Goal: Task Accomplishment & Management: Use online tool/utility

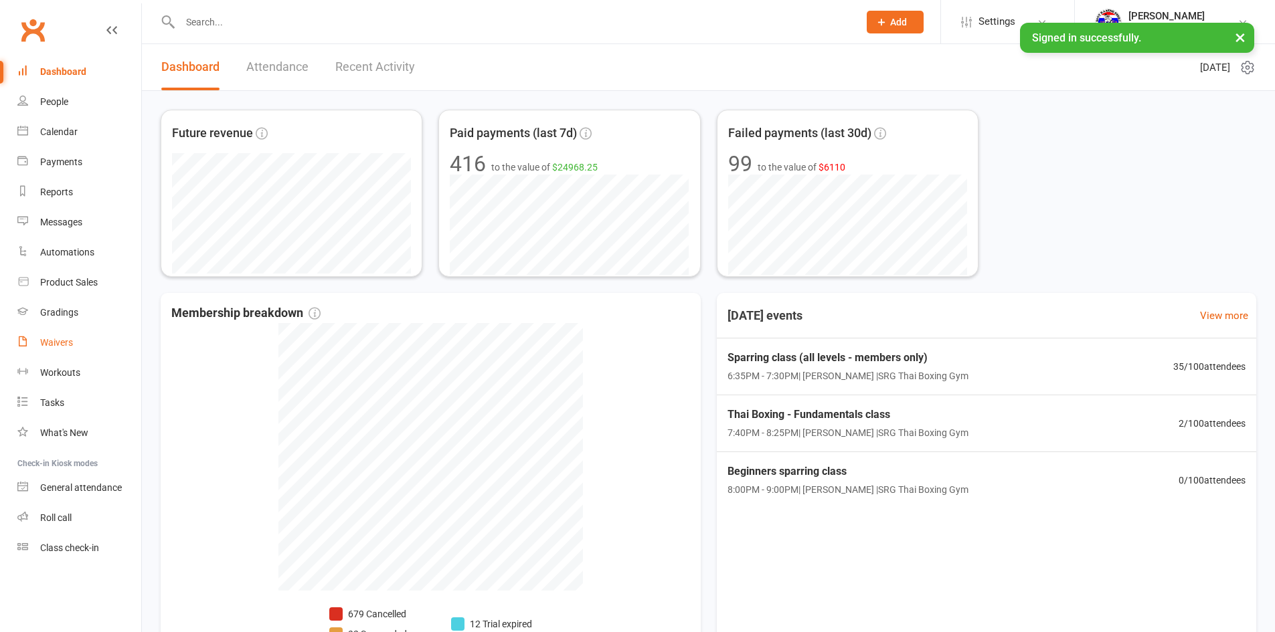
click at [60, 343] on div "Waivers" at bounding box center [56, 342] width 33 height 11
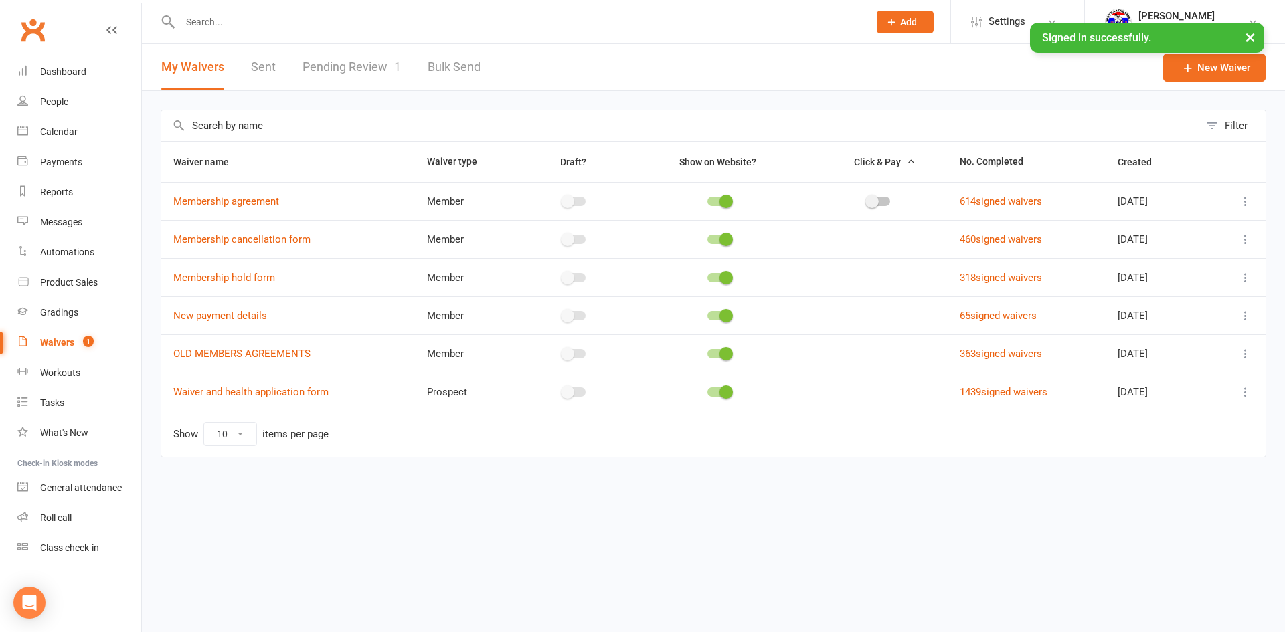
click at [353, 72] on link "Pending Review 1" at bounding box center [351, 67] width 98 height 46
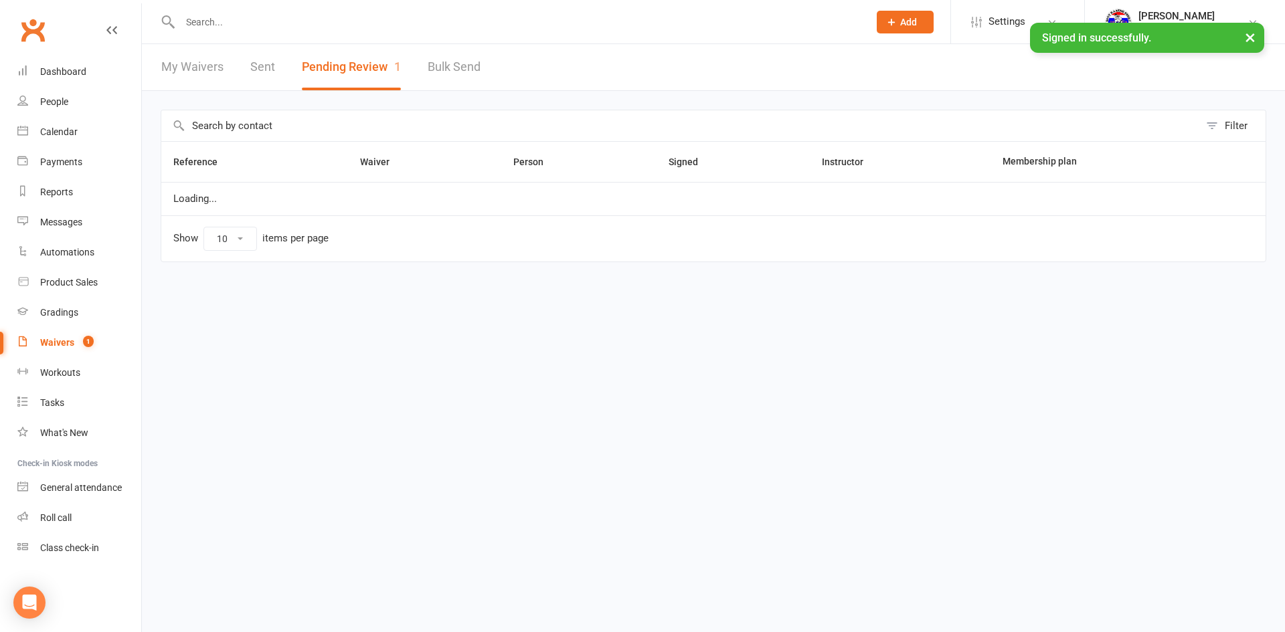
select select "100"
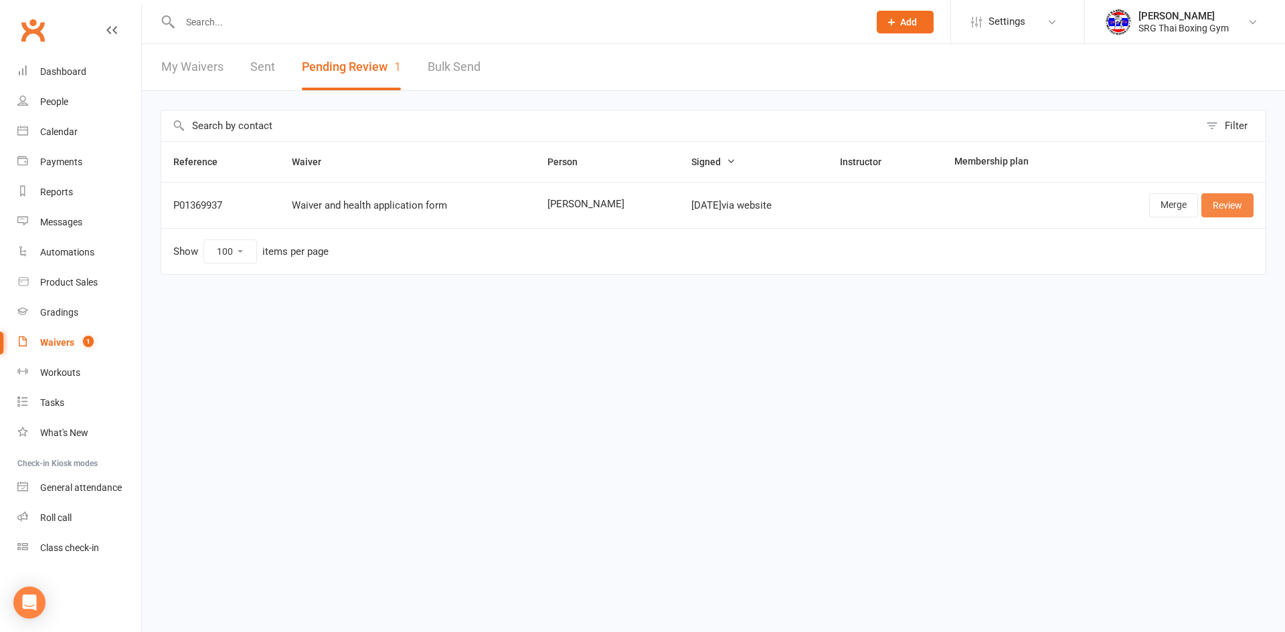
click at [1235, 204] on link "Review" at bounding box center [1227, 205] width 52 height 24
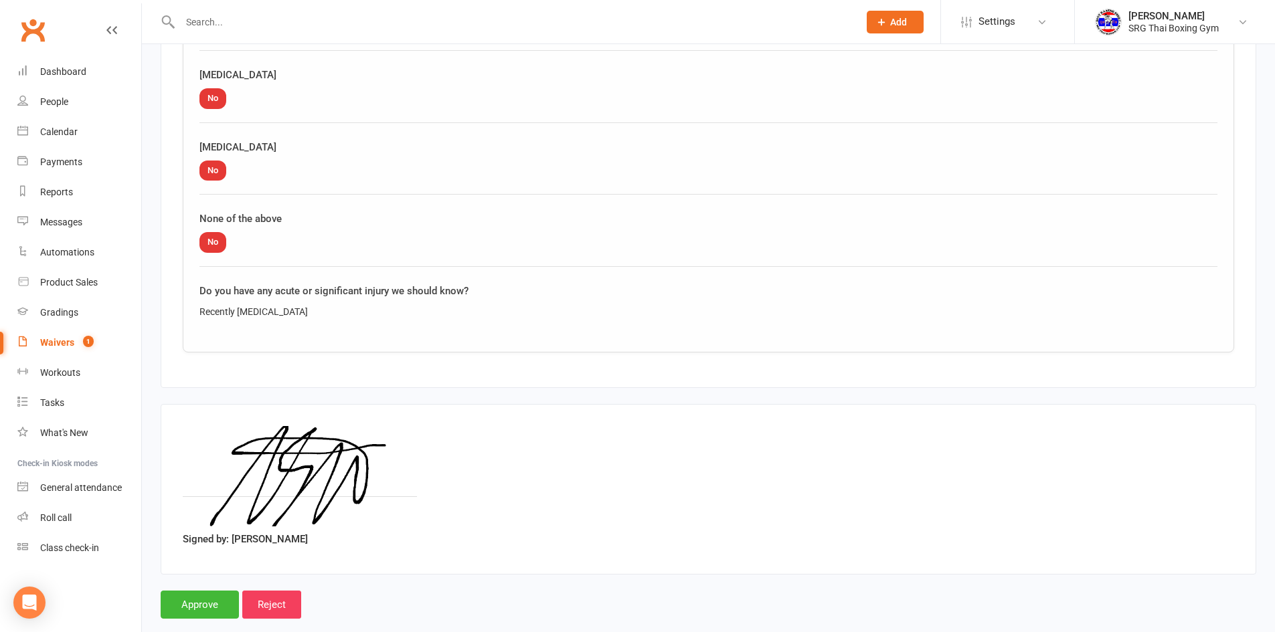
scroll to position [1578, 0]
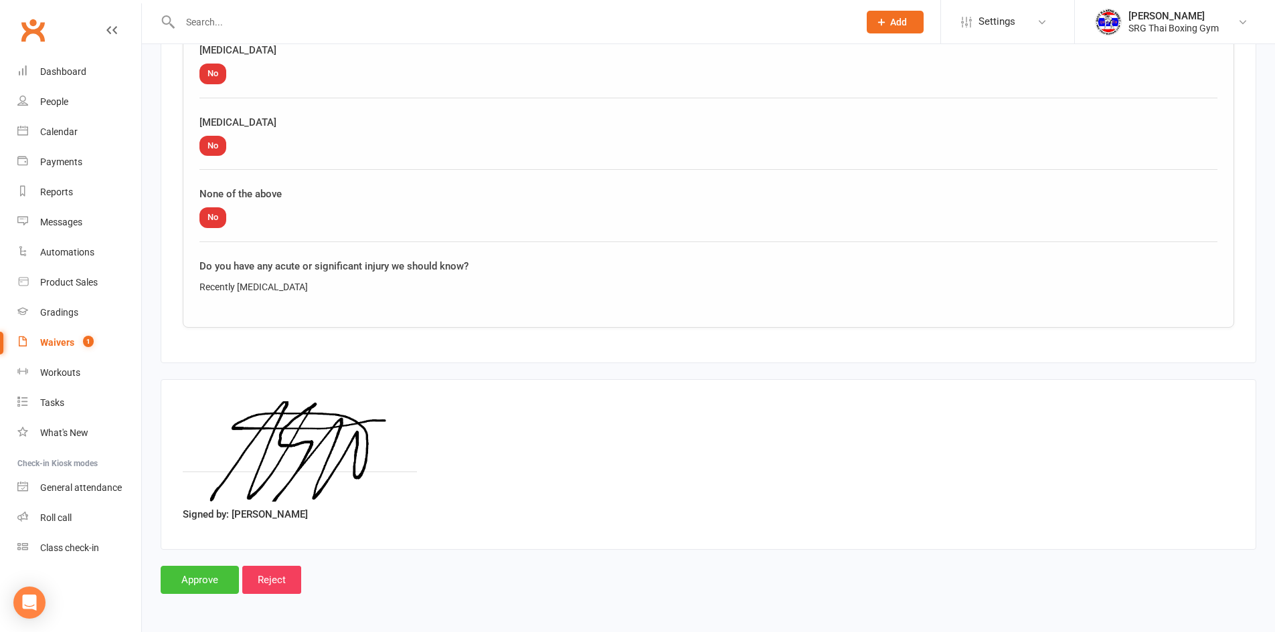
click at [210, 586] on input "Approve" at bounding box center [200, 580] width 78 height 28
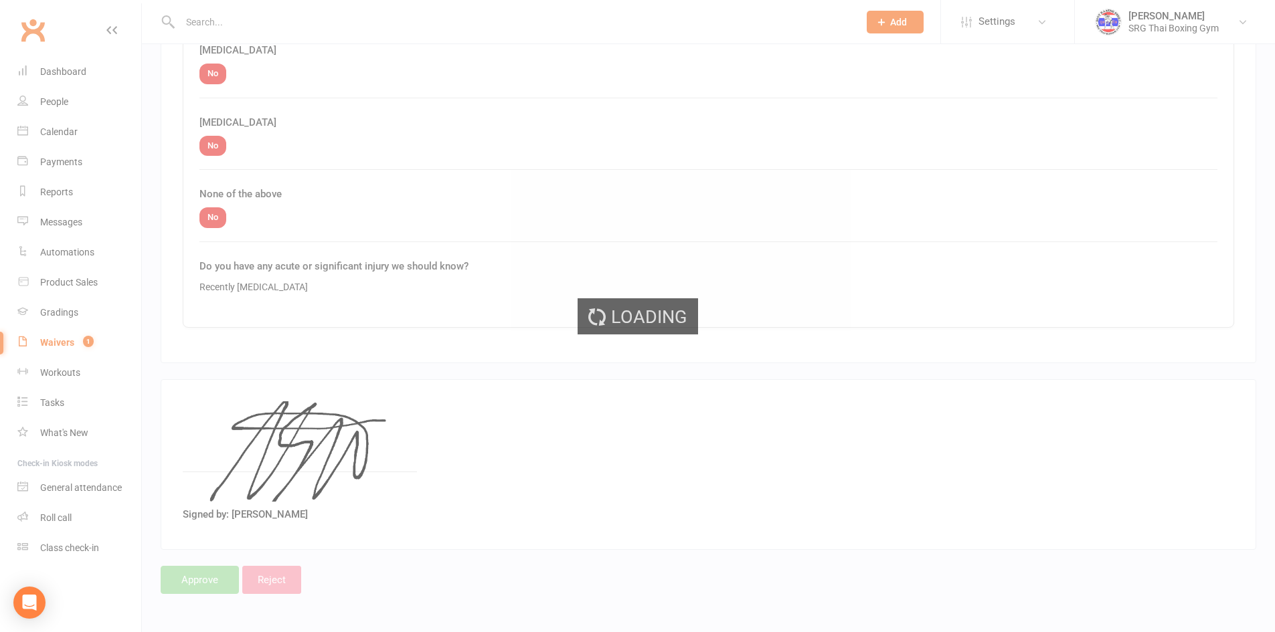
select select "100"
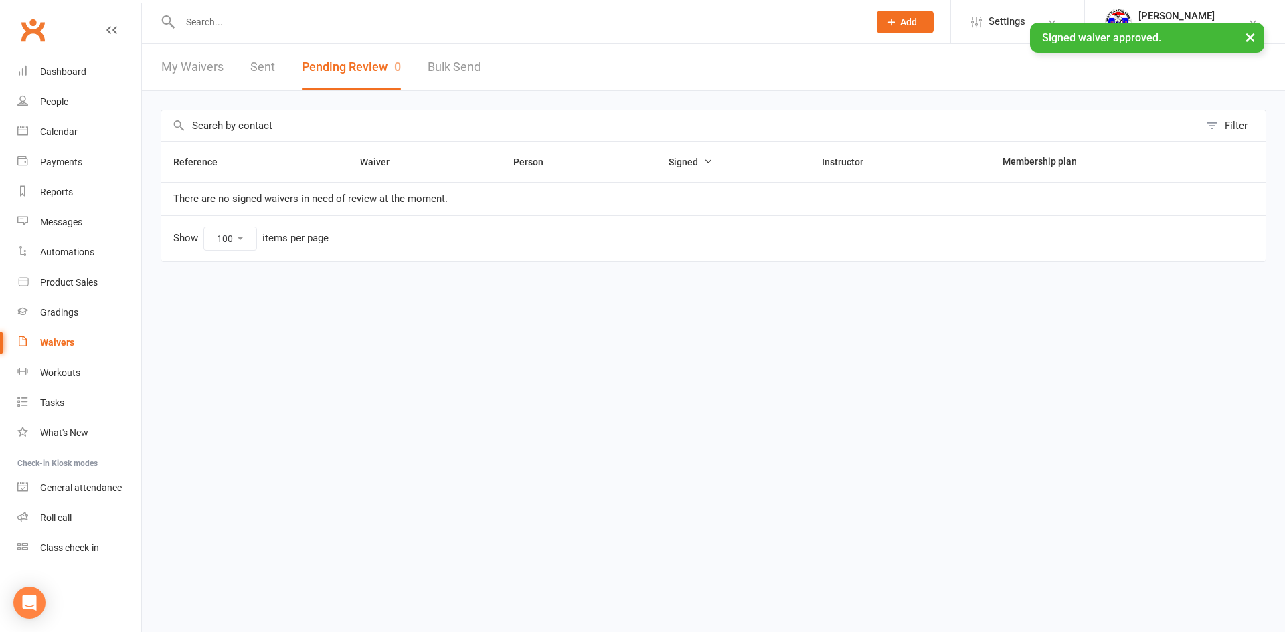
click at [515, 319] on html "Prospect Member Non-attending contact Class / event Appointment Grading event T…" at bounding box center [642, 159] width 1285 height 319
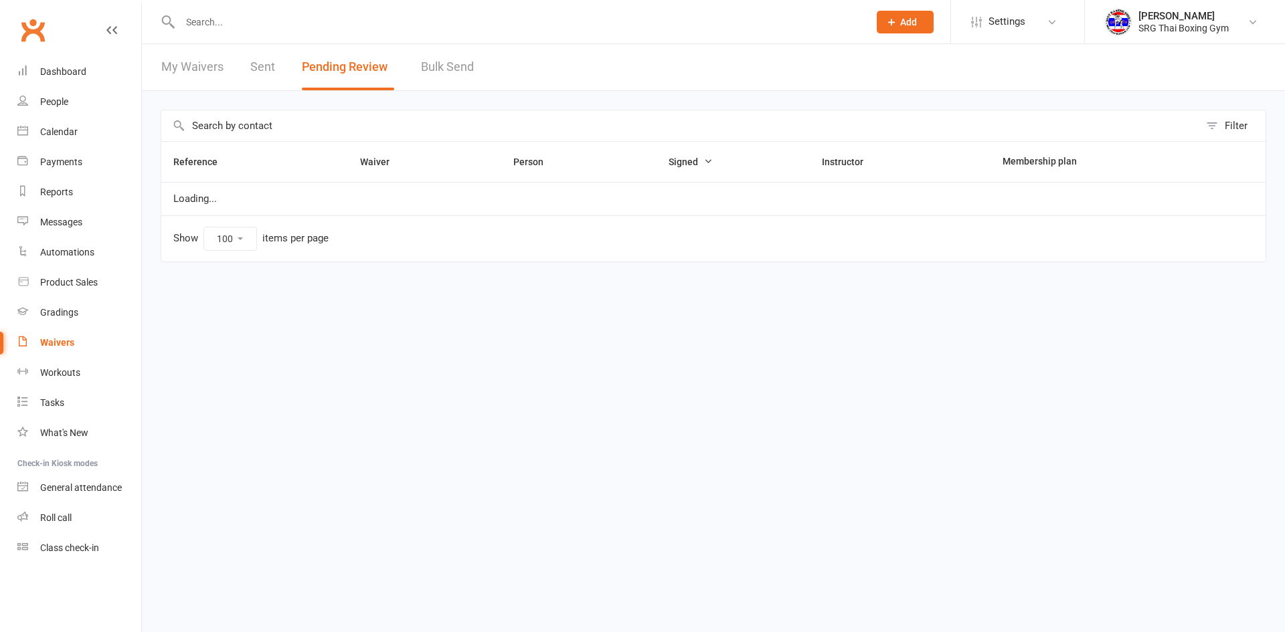
select select "100"
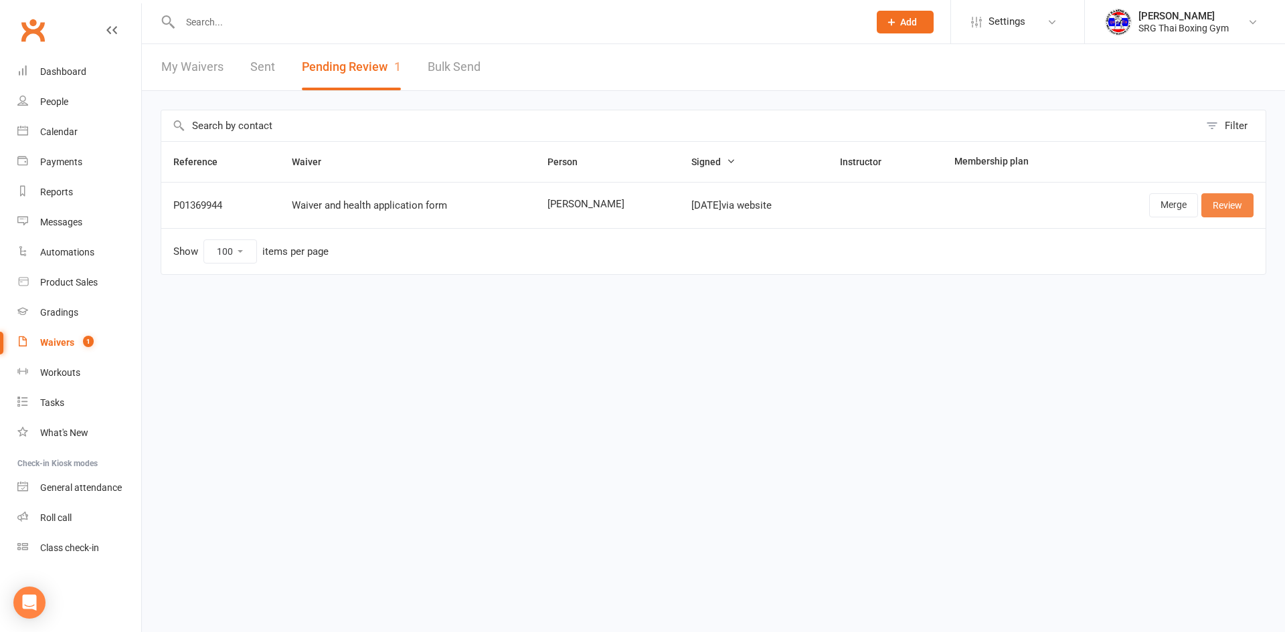
click at [1226, 204] on link "Review" at bounding box center [1227, 205] width 52 height 24
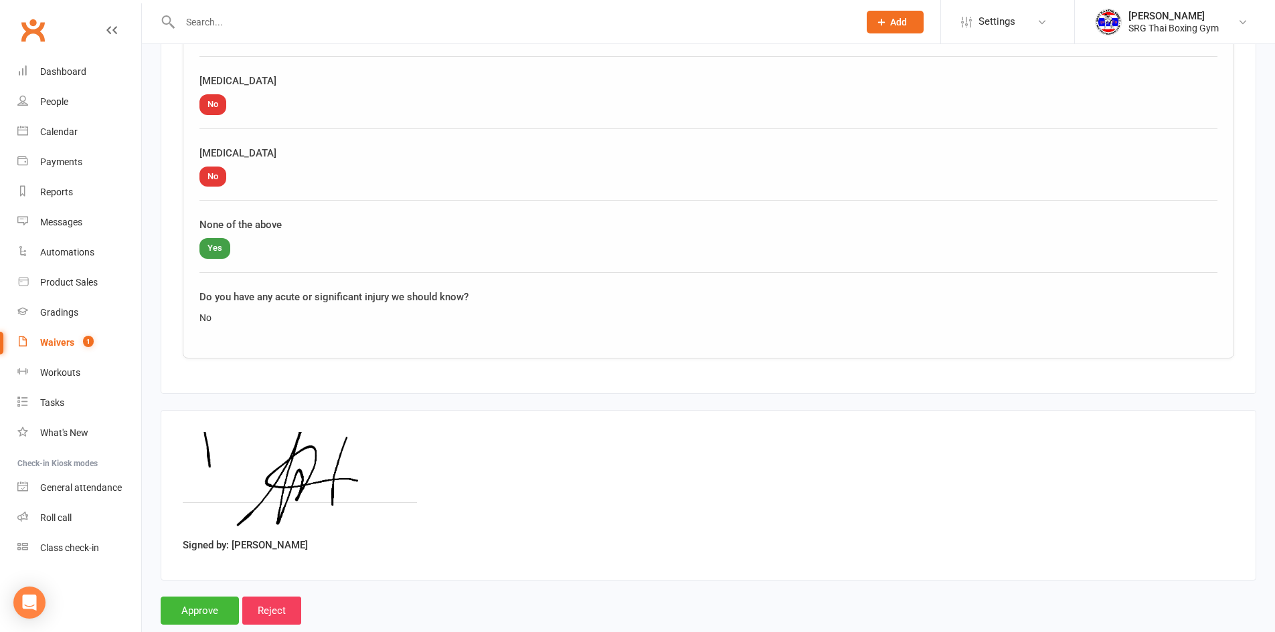
scroll to position [1578, 0]
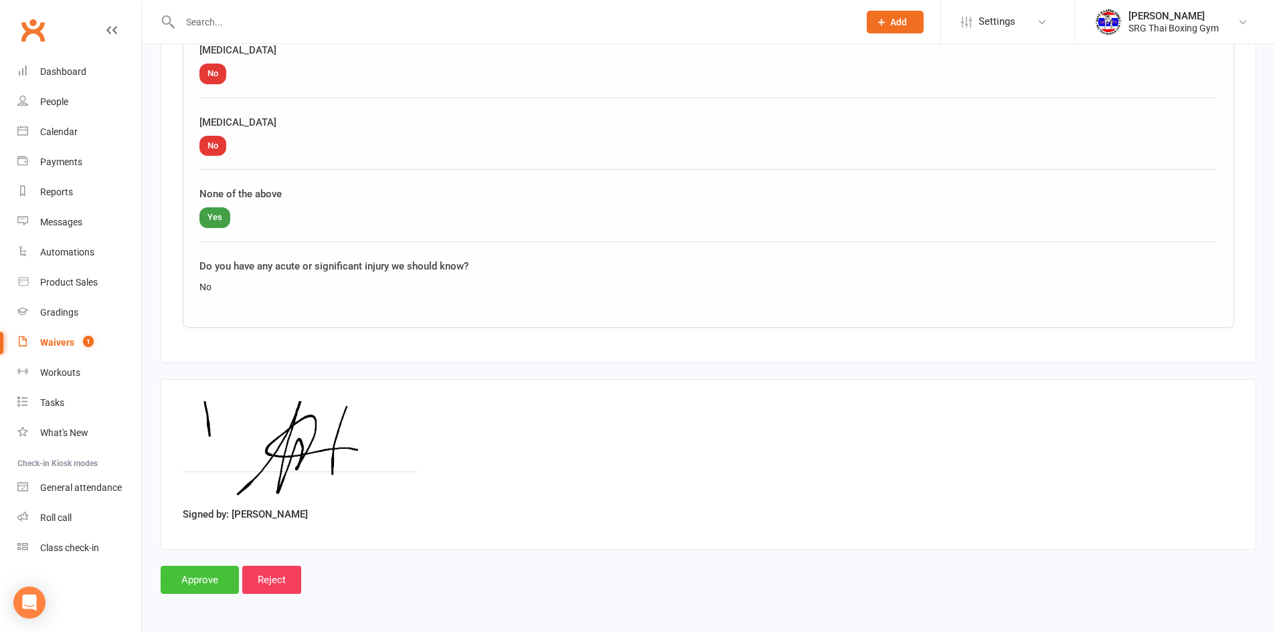
click at [202, 575] on input "Approve" at bounding box center [200, 580] width 78 height 28
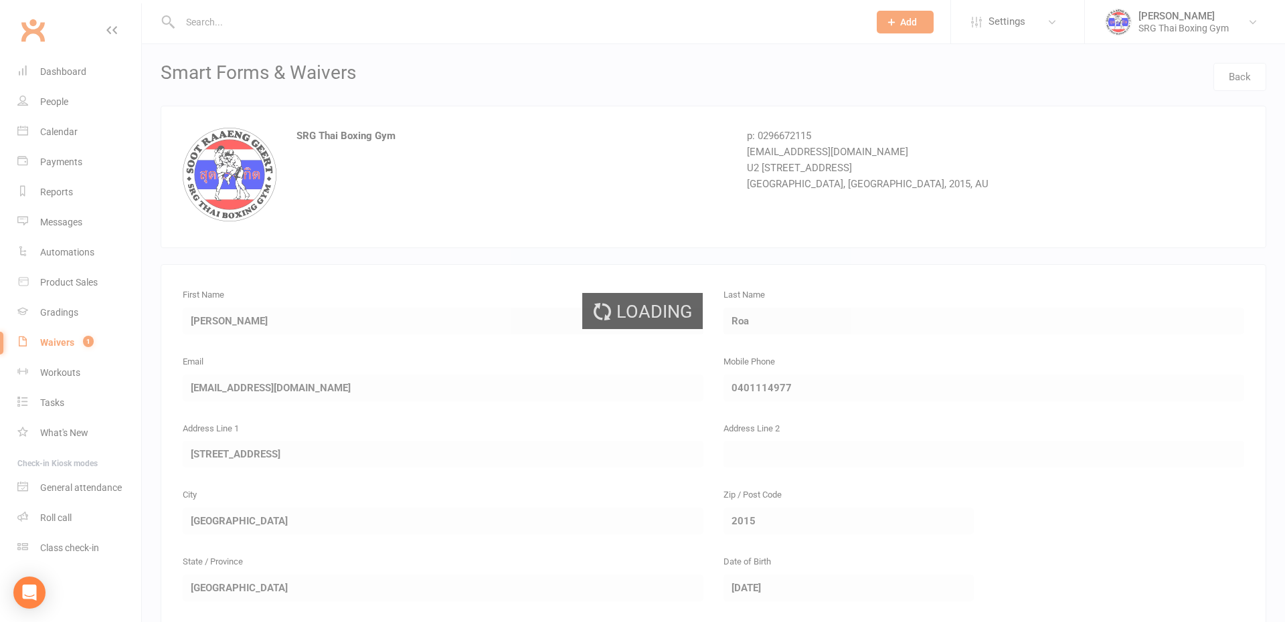
select select "100"
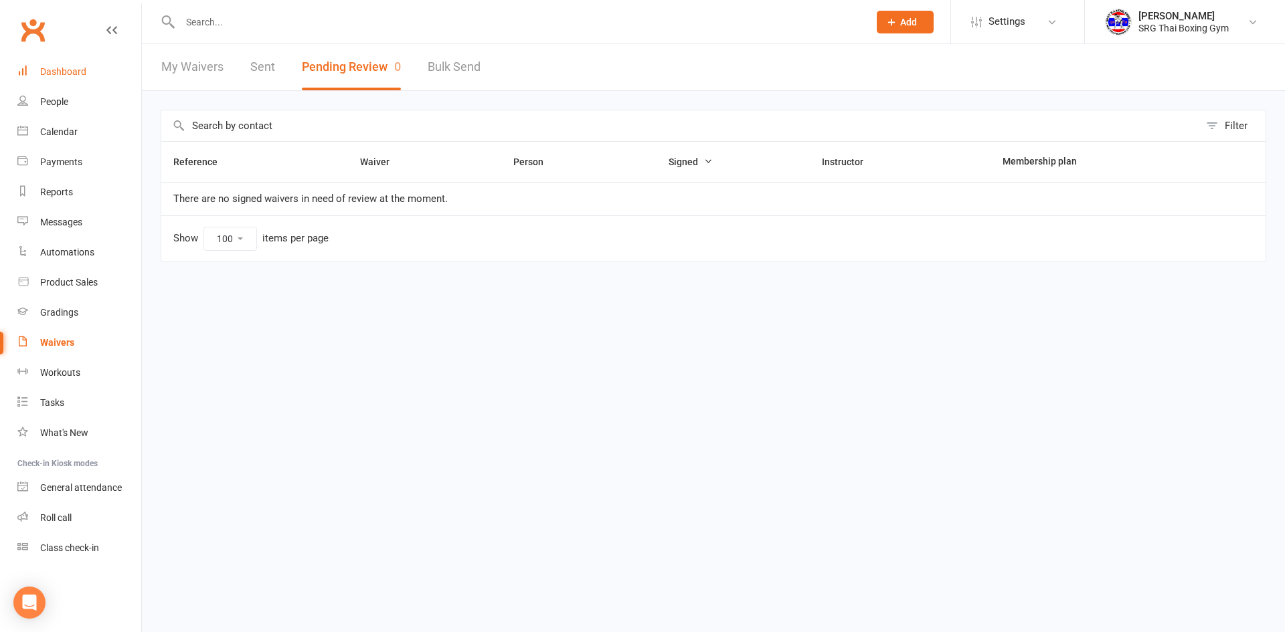
click at [74, 78] on link "Dashboard" at bounding box center [79, 72] width 124 height 30
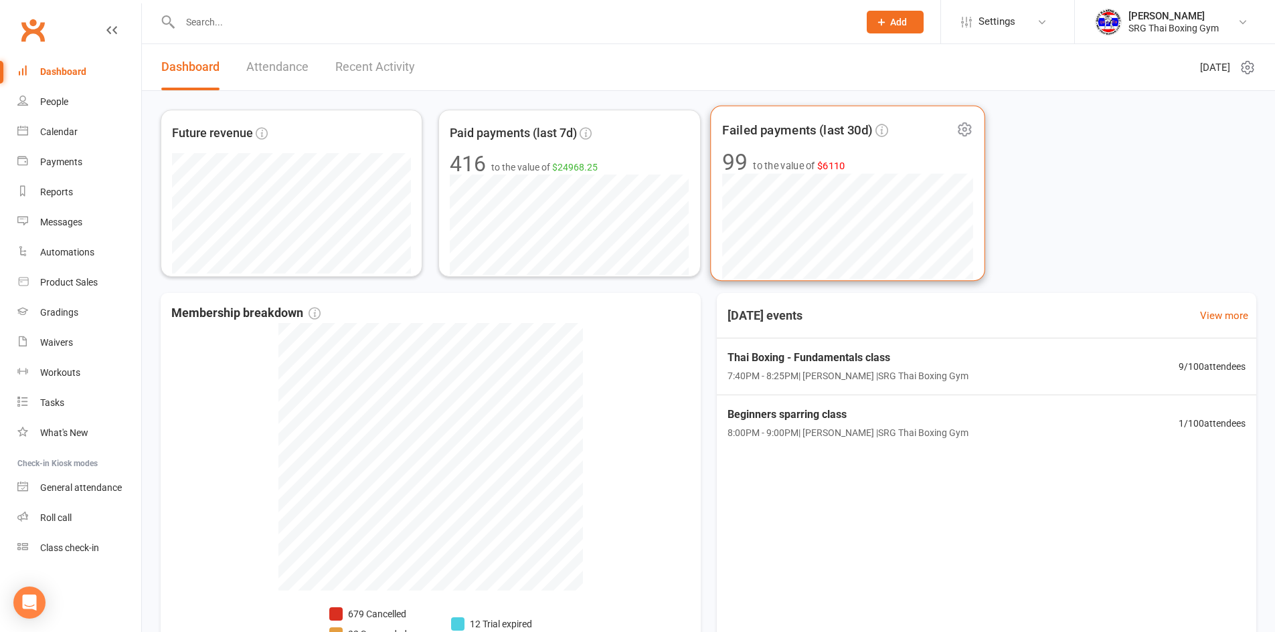
click at [780, 147] on div "Failed payments (last 30d) 99 to the value of $6110" at bounding box center [847, 194] width 275 height 176
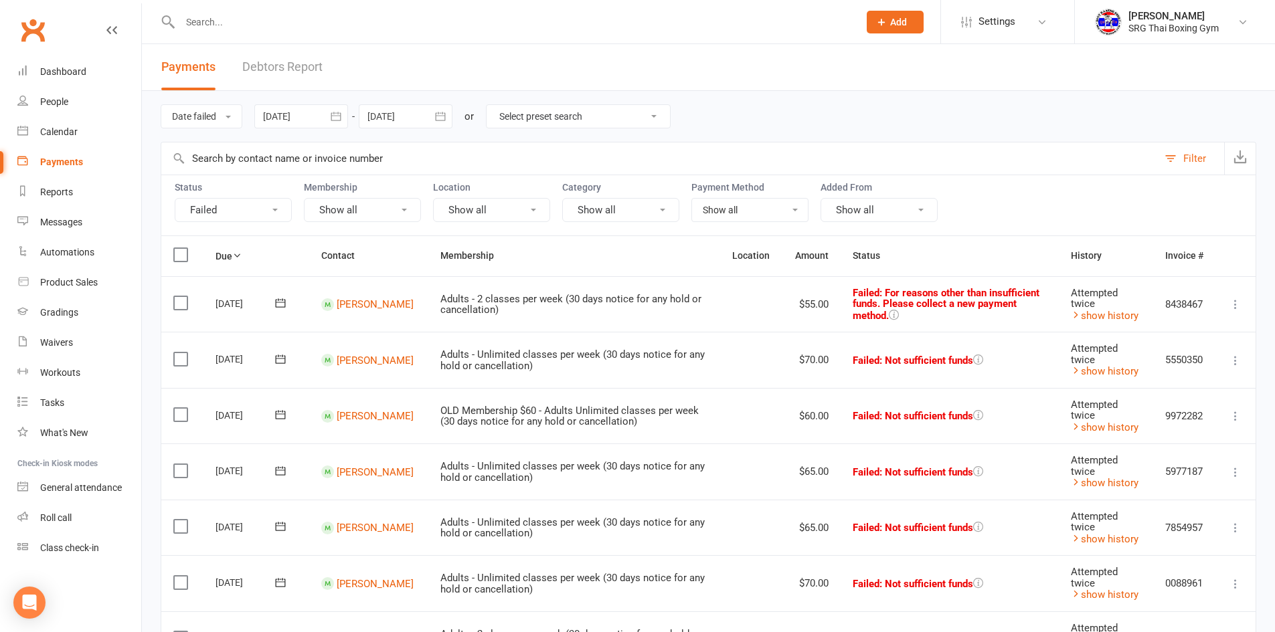
click at [1239, 360] on icon at bounding box center [1235, 360] width 13 height 13
click at [1211, 491] on link "Retry now" at bounding box center [1176, 493] width 133 height 27
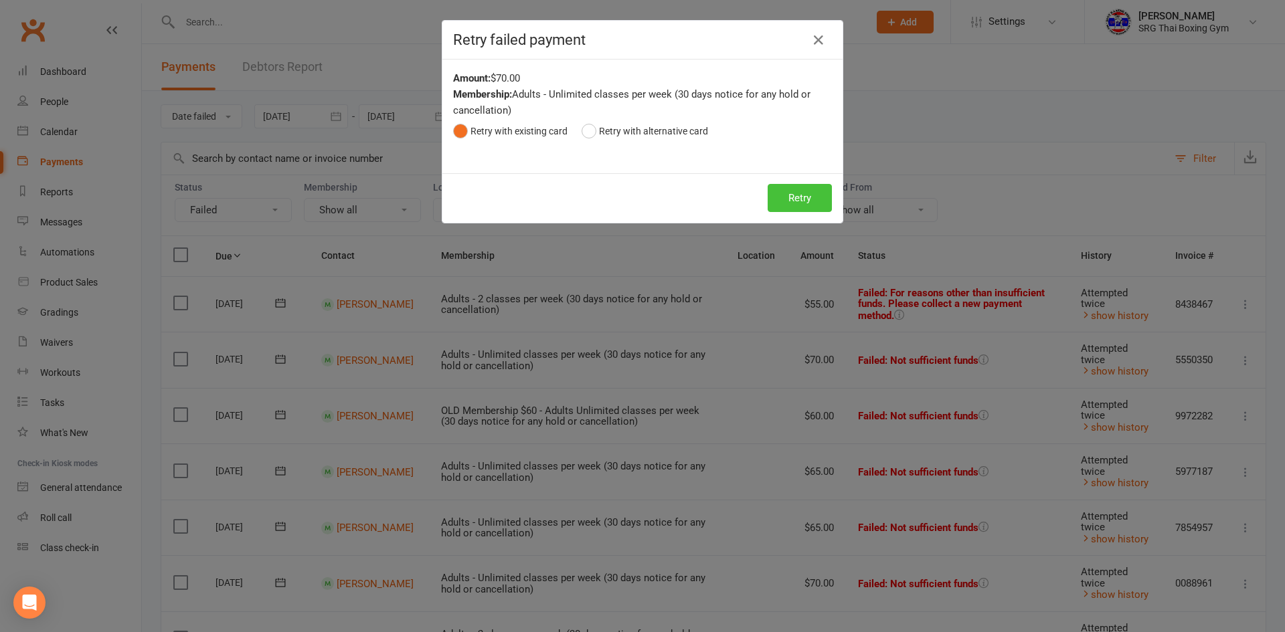
click at [788, 209] on button "Retry" at bounding box center [800, 198] width 64 height 28
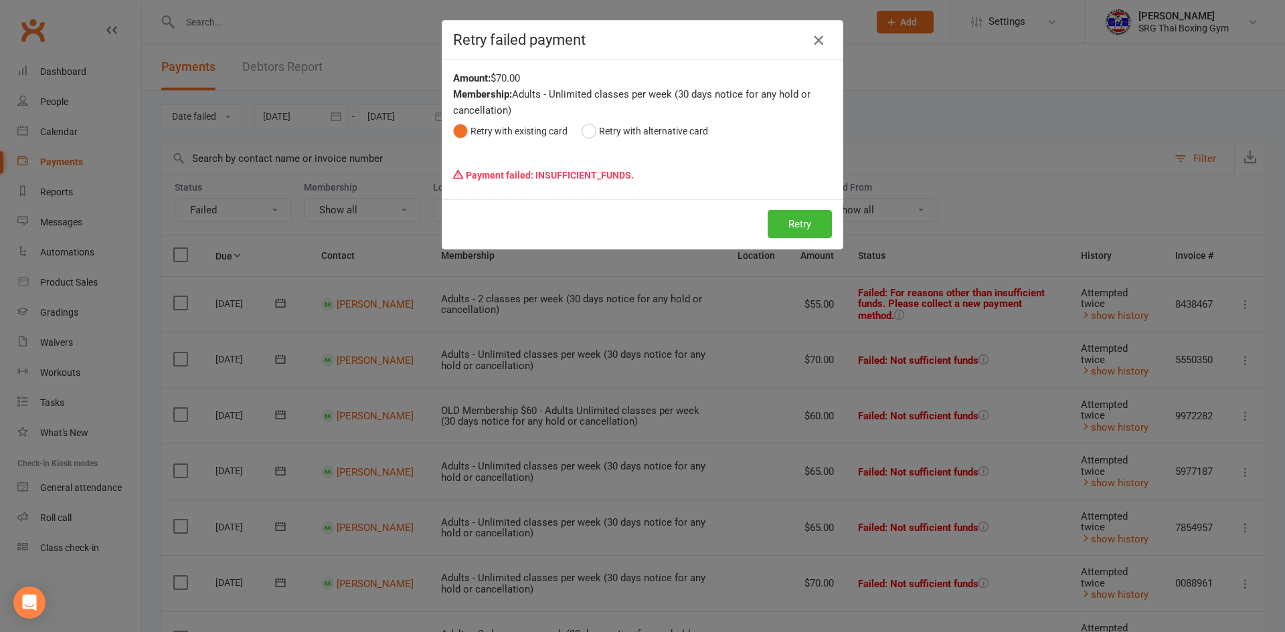
click at [810, 41] on icon "button" at bounding box center [818, 40] width 16 height 16
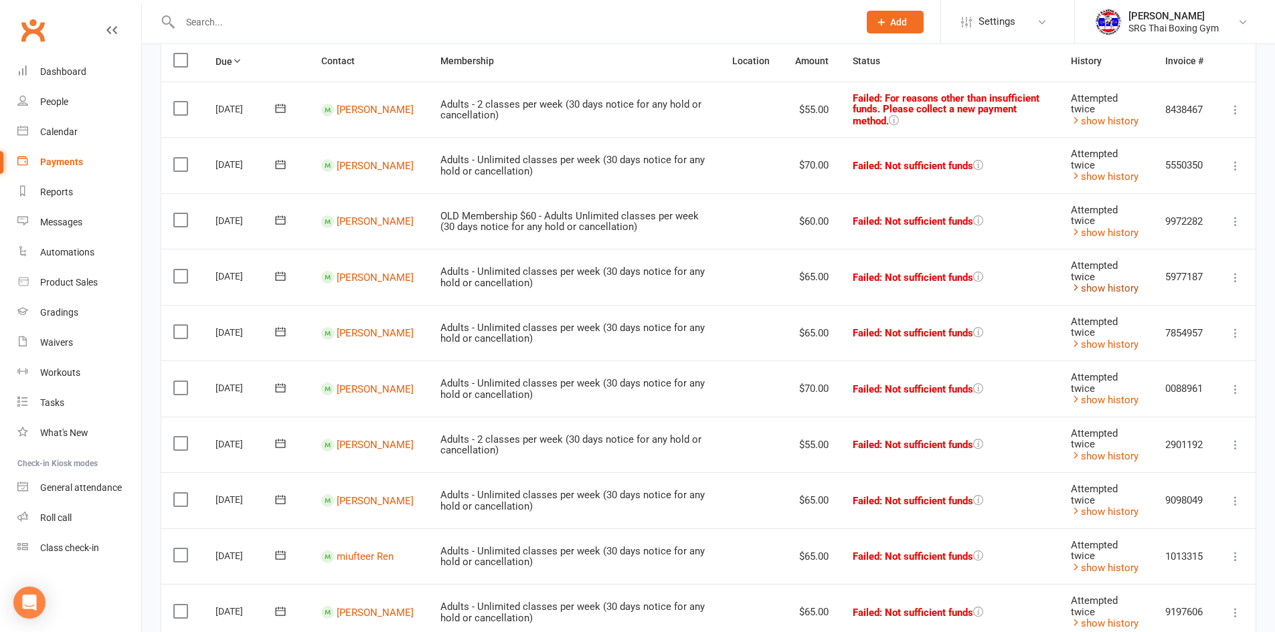
scroll to position [268, 0]
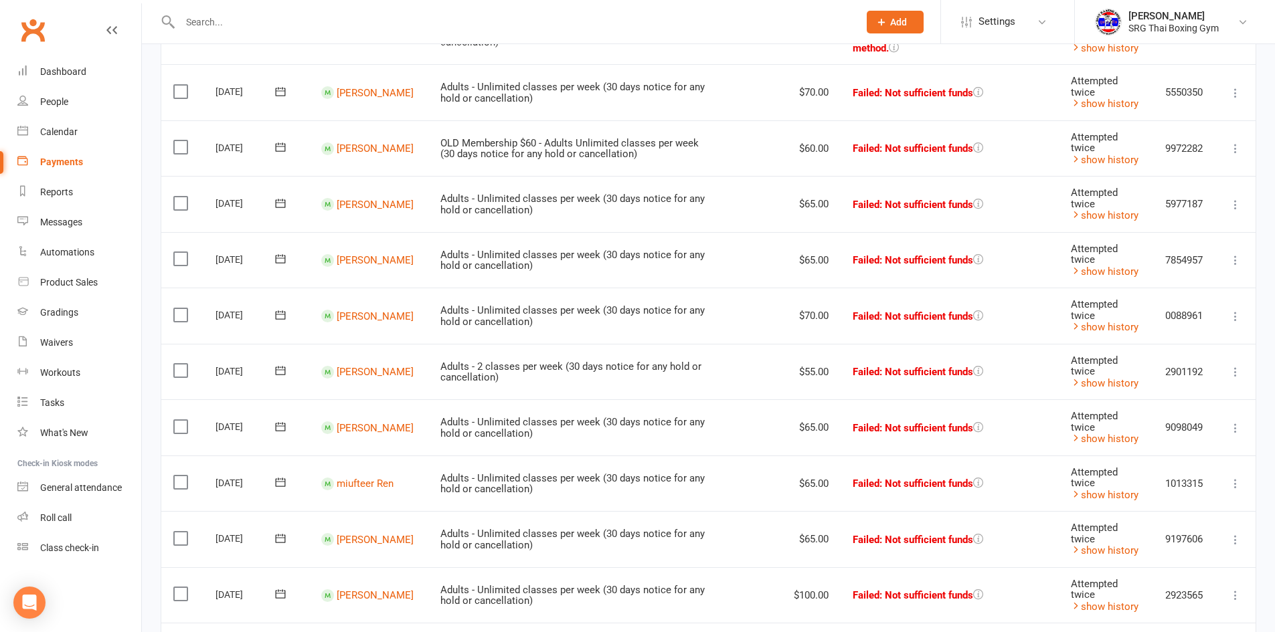
click at [1233, 207] on icon at bounding box center [1235, 204] width 13 height 13
click at [1170, 338] on link "Retry now" at bounding box center [1176, 338] width 133 height 27
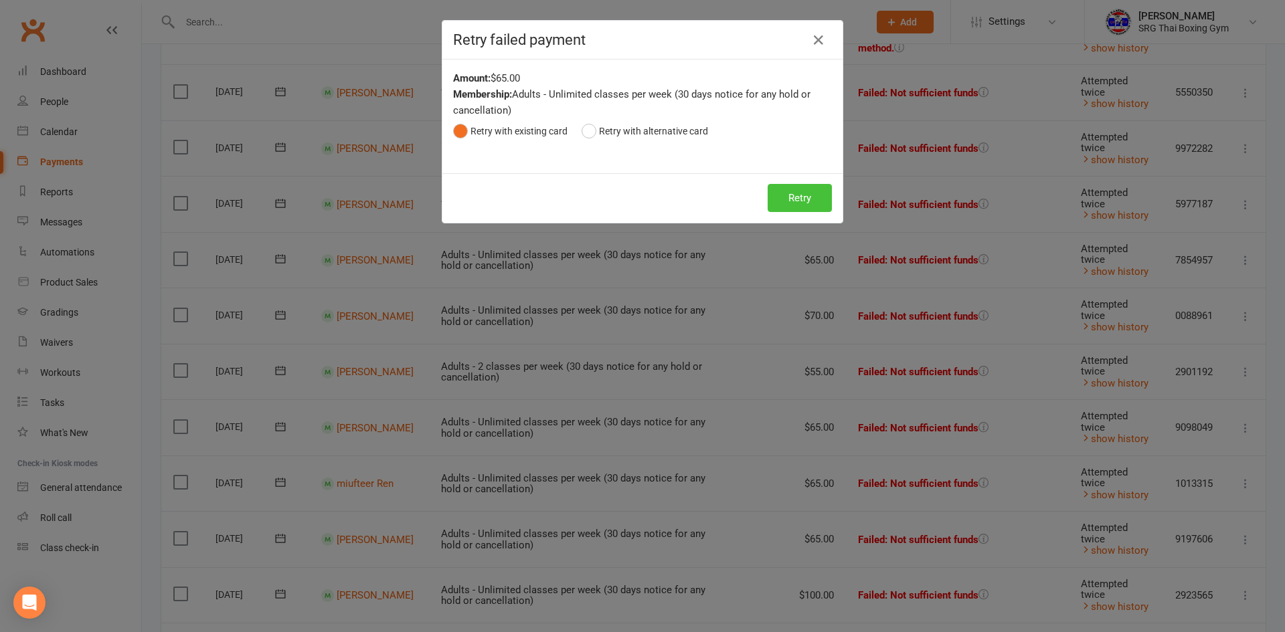
click at [816, 195] on button "Retry" at bounding box center [800, 198] width 64 height 28
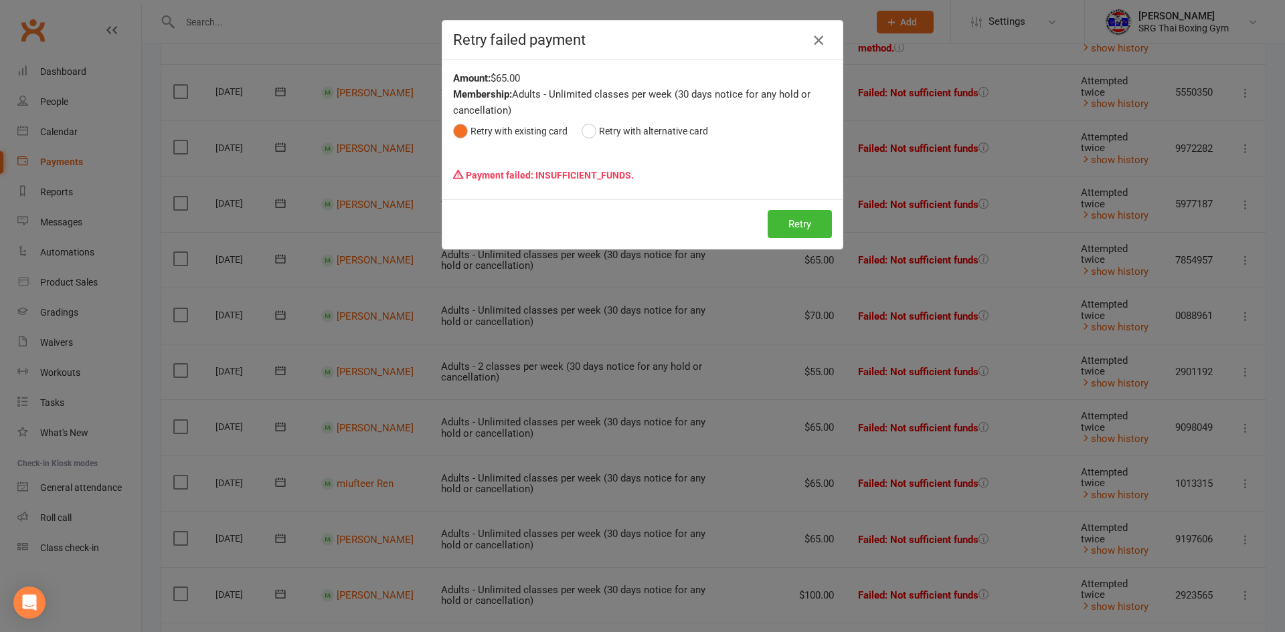
click at [821, 39] on icon "button" at bounding box center [818, 40] width 16 height 16
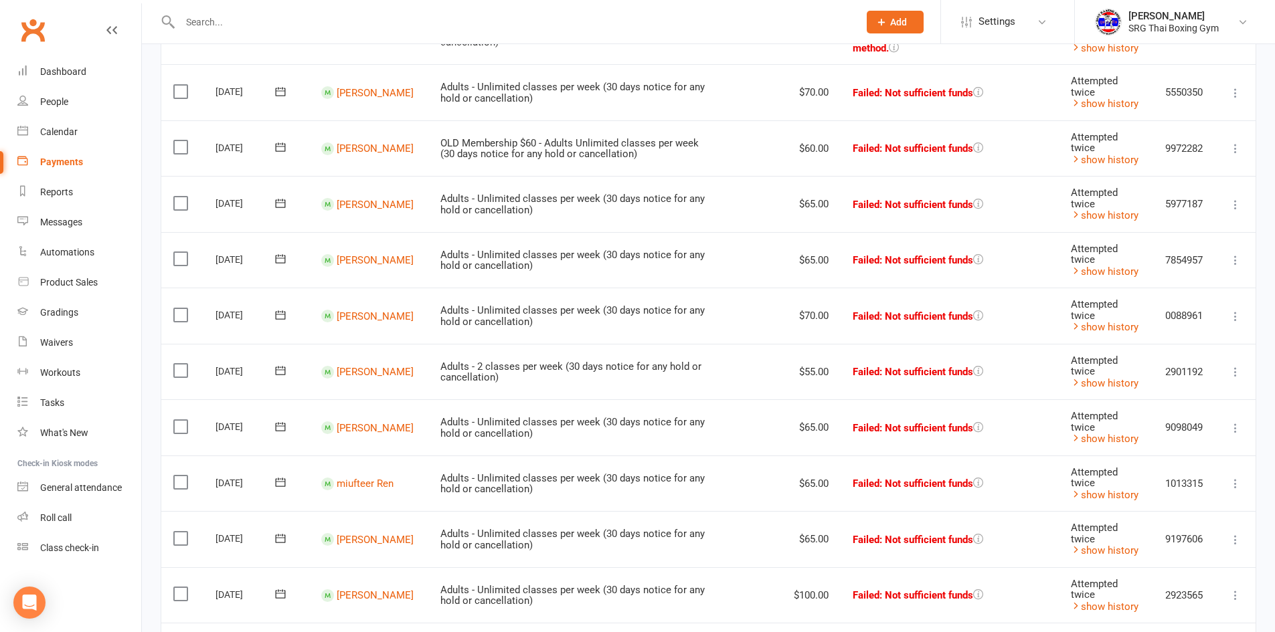
click at [1244, 484] on td "Mark as Paid (Cash) Mark as Paid (POS) Mark as Paid (Other) Skip Retry now More…" at bounding box center [1235, 484] width 40 height 56
click at [1242, 487] on button at bounding box center [1235, 484] width 16 height 16
click at [1189, 612] on link "Retry now" at bounding box center [1176, 617] width 133 height 27
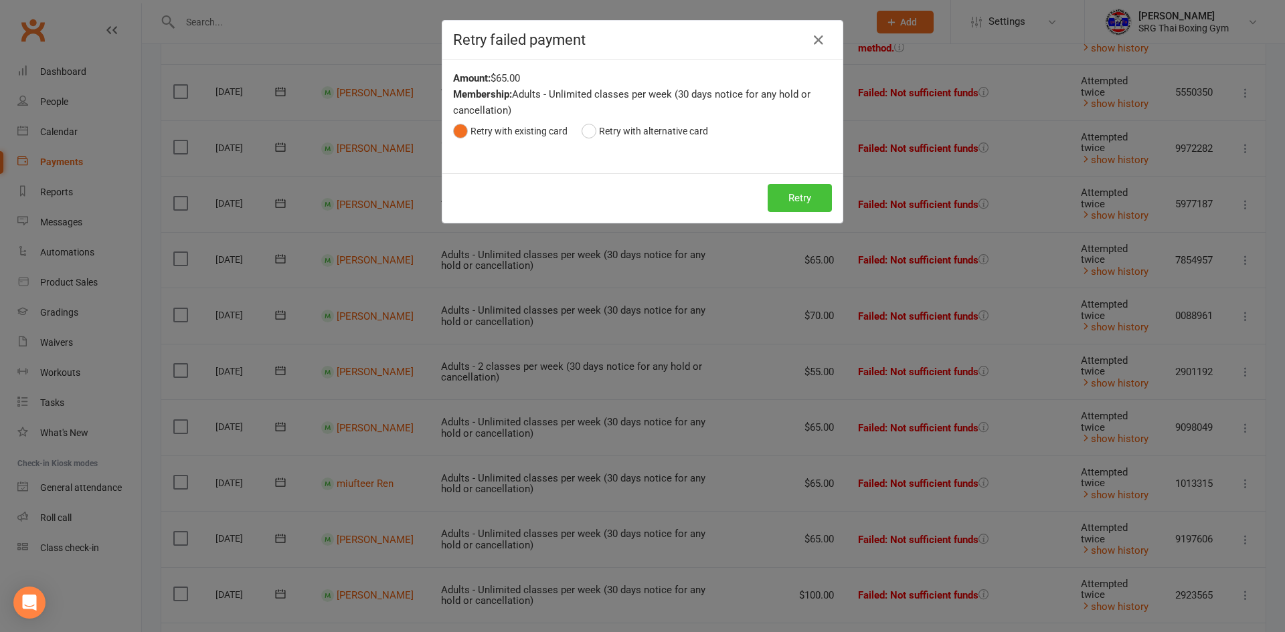
click at [788, 191] on button "Retry" at bounding box center [800, 198] width 64 height 28
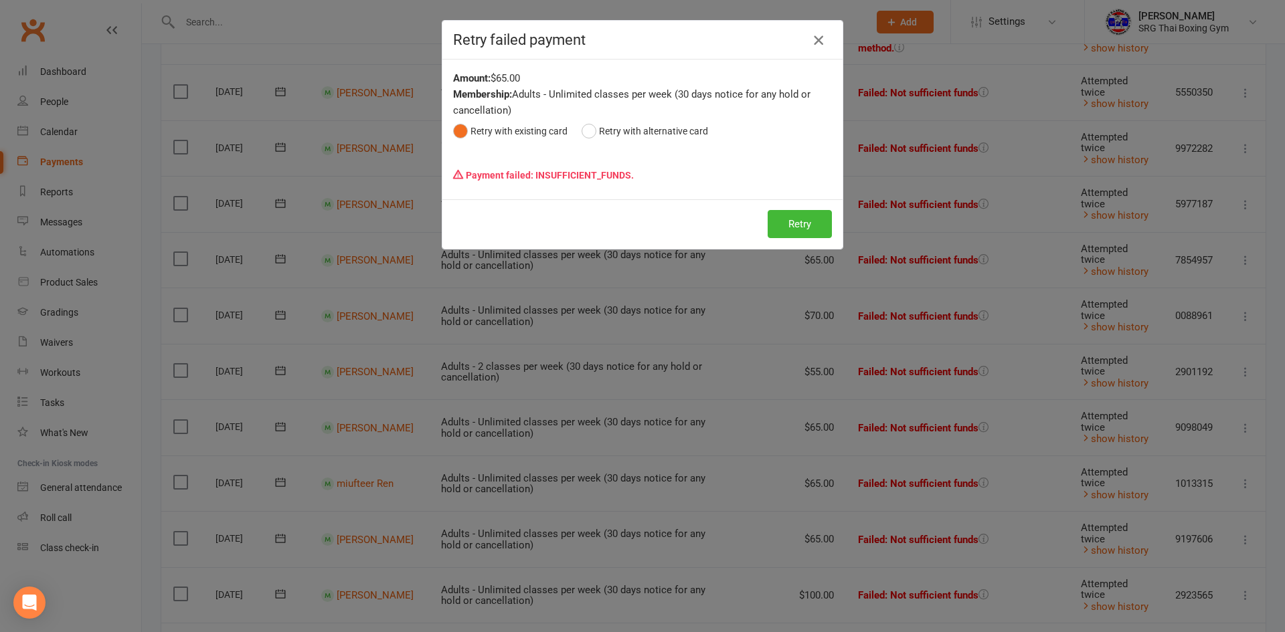
drag, startPoint x: 826, startPoint y: 43, endPoint x: 819, endPoint y: 41, distance: 7.0
click at [824, 43] on div "Retry failed payment" at bounding box center [642, 40] width 400 height 39
click at [813, 38] on icon "button" at bounding box center [818, 40] width 16 height 16
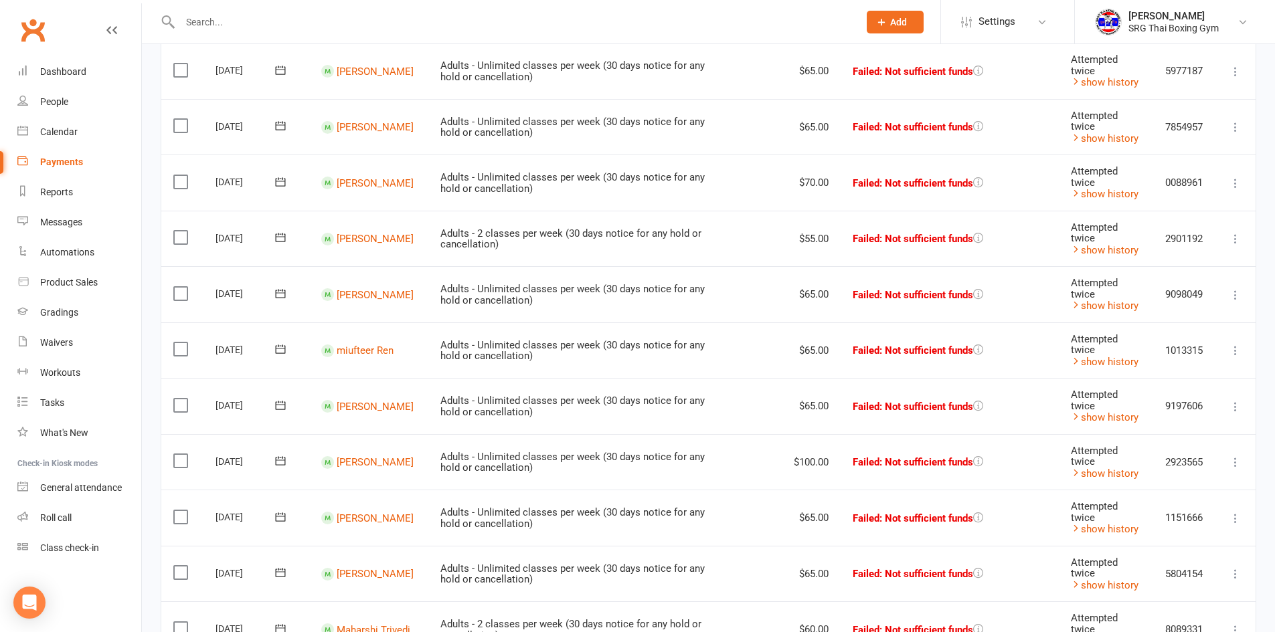
scroll to position [402, 0]
click at [1241, 456] on icon at bounding box center [1235, 461] width 13 height 13
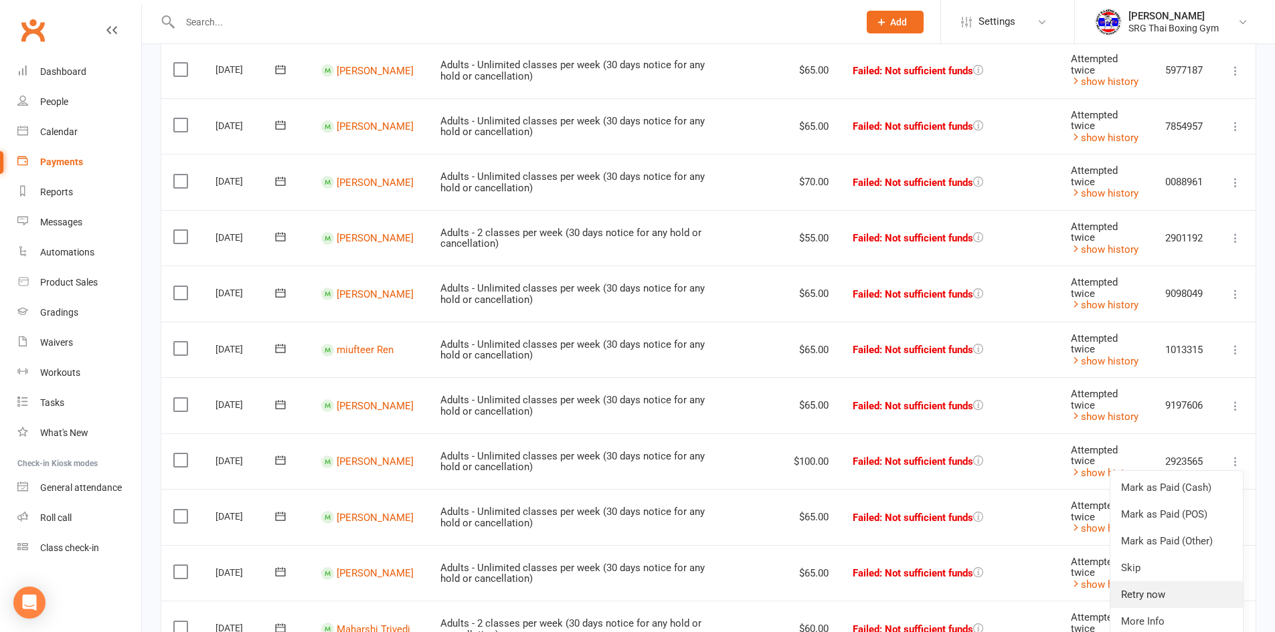
click at [1150, 591] on link "Retry now" at bounding box center [1176, 595] width 133 height 27
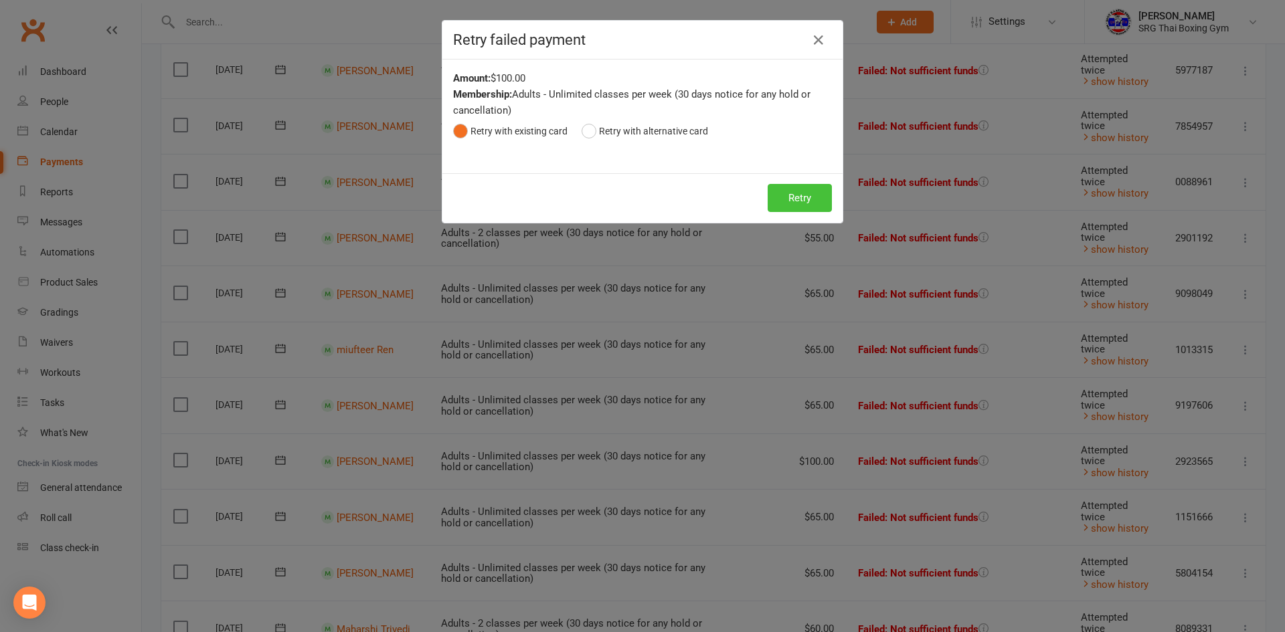
click at [809, 197] on button "Retry" at bounding box center [800, 198] width 64 height 28
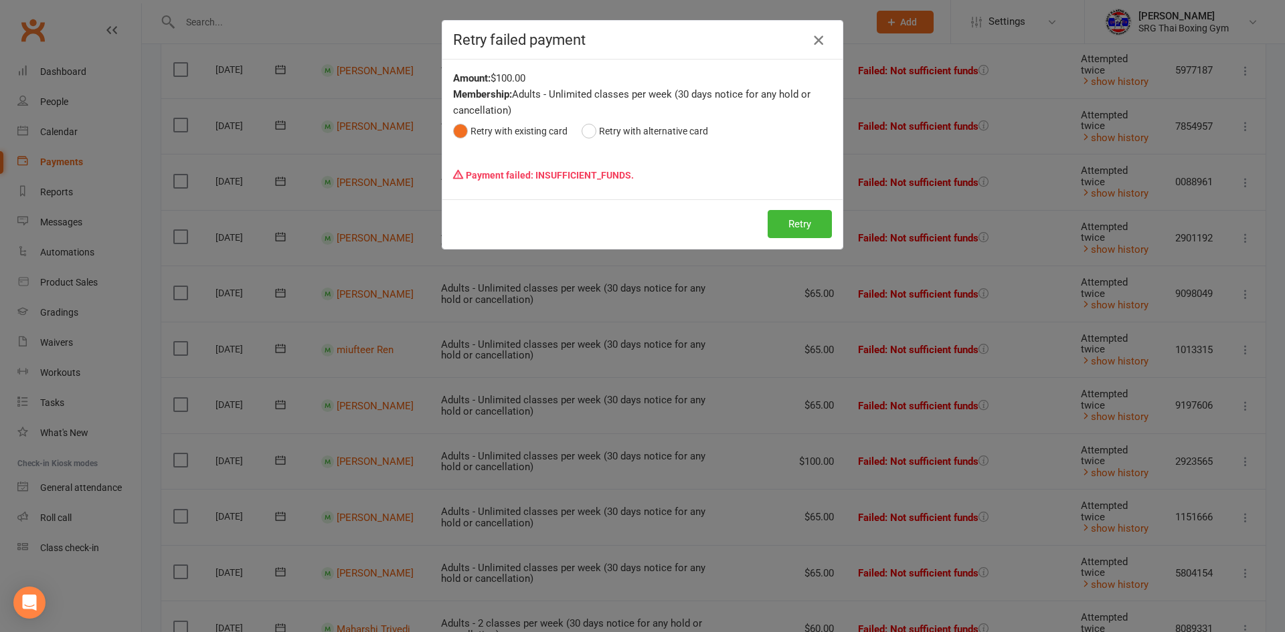
click at [816, 41] on icon "button" at bounding box center [818, 40] width 16 height 16
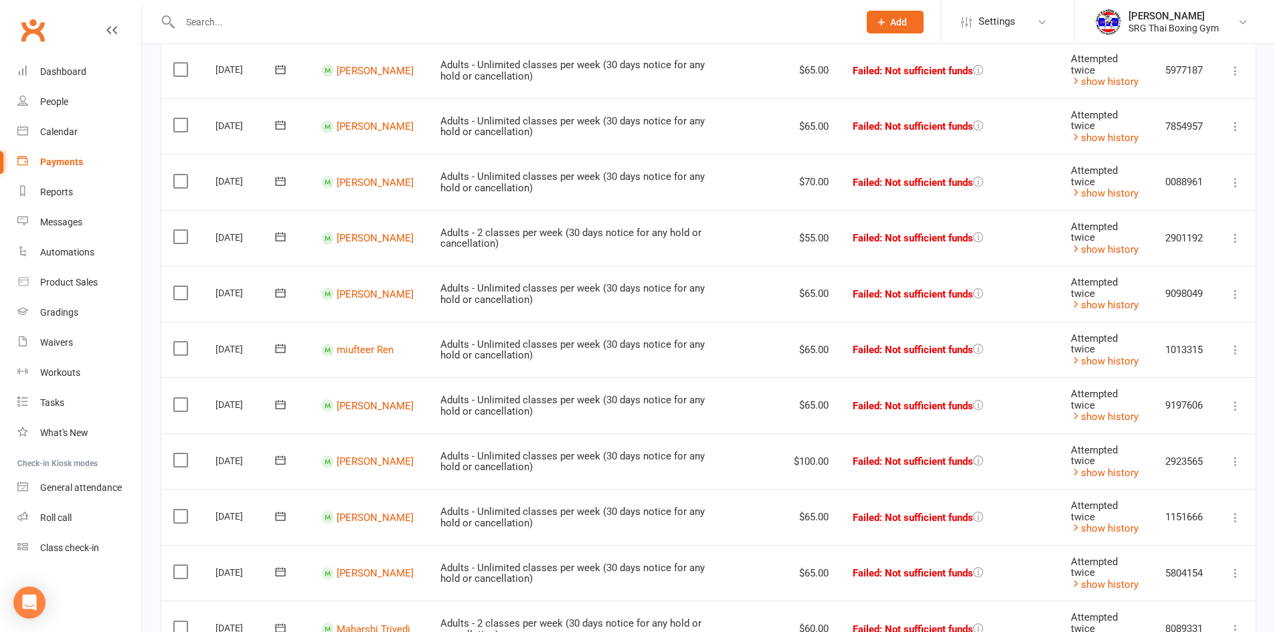
click at [1236, 567] on icon at bounding box center [1235, 573] width 13 height 13
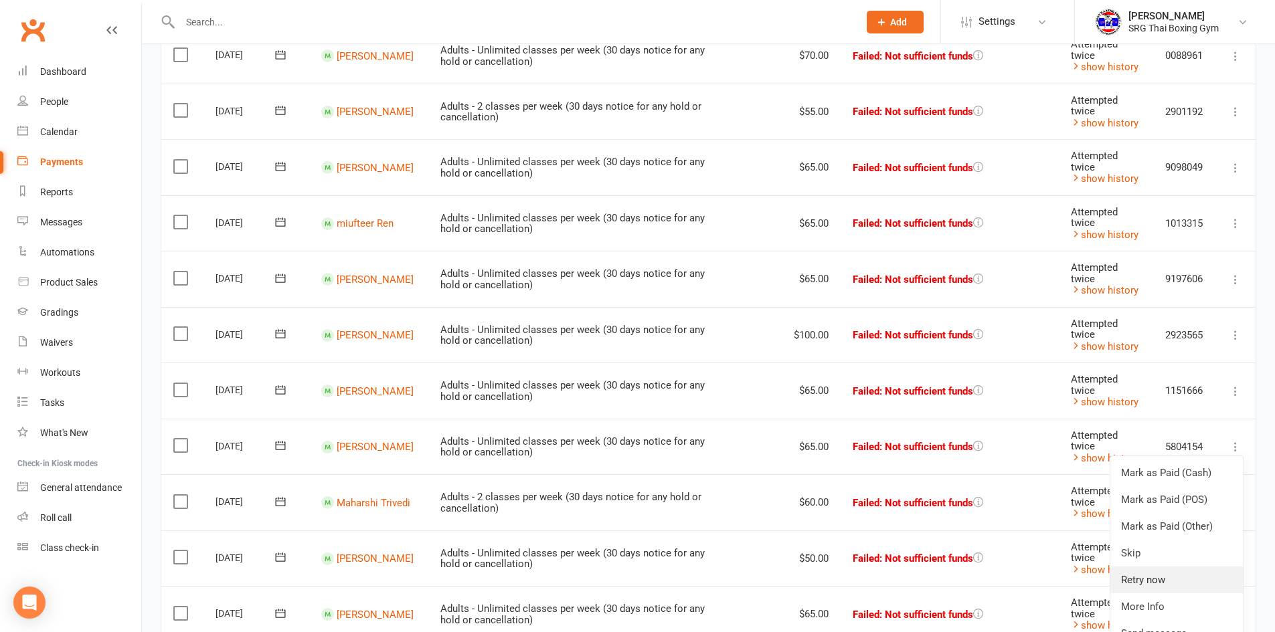
scroll to position [535, 0]
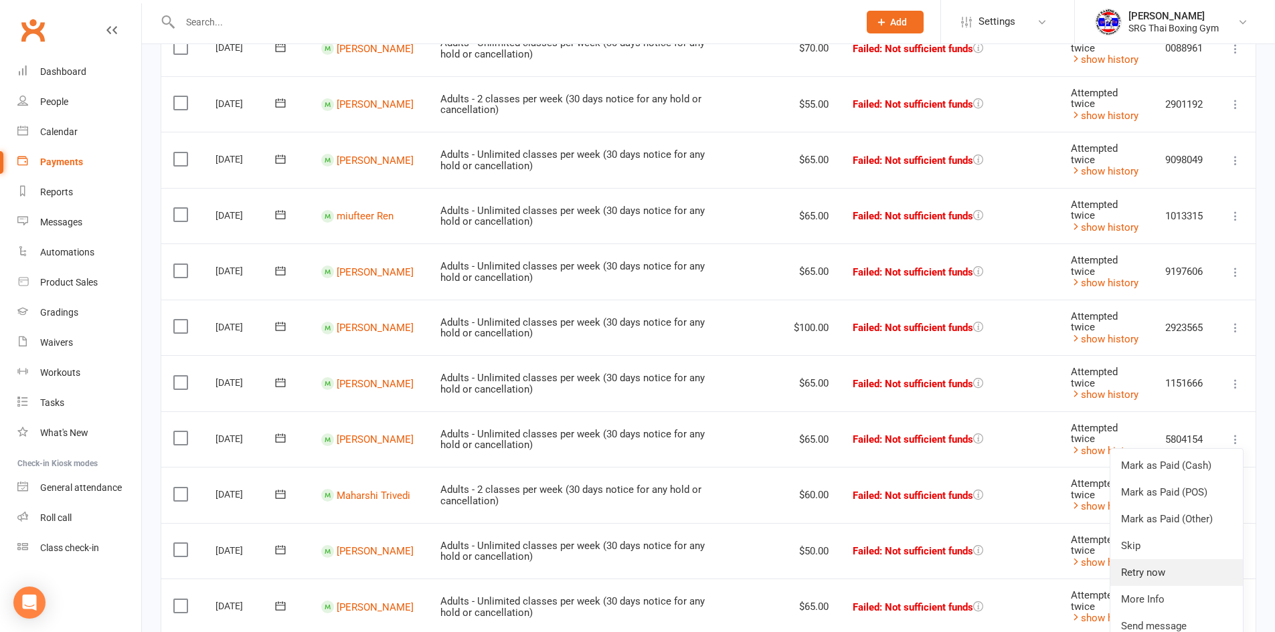
click at [1189, 571] on link "Retry now" at bounding box center [1176, 572] width 133 height 27
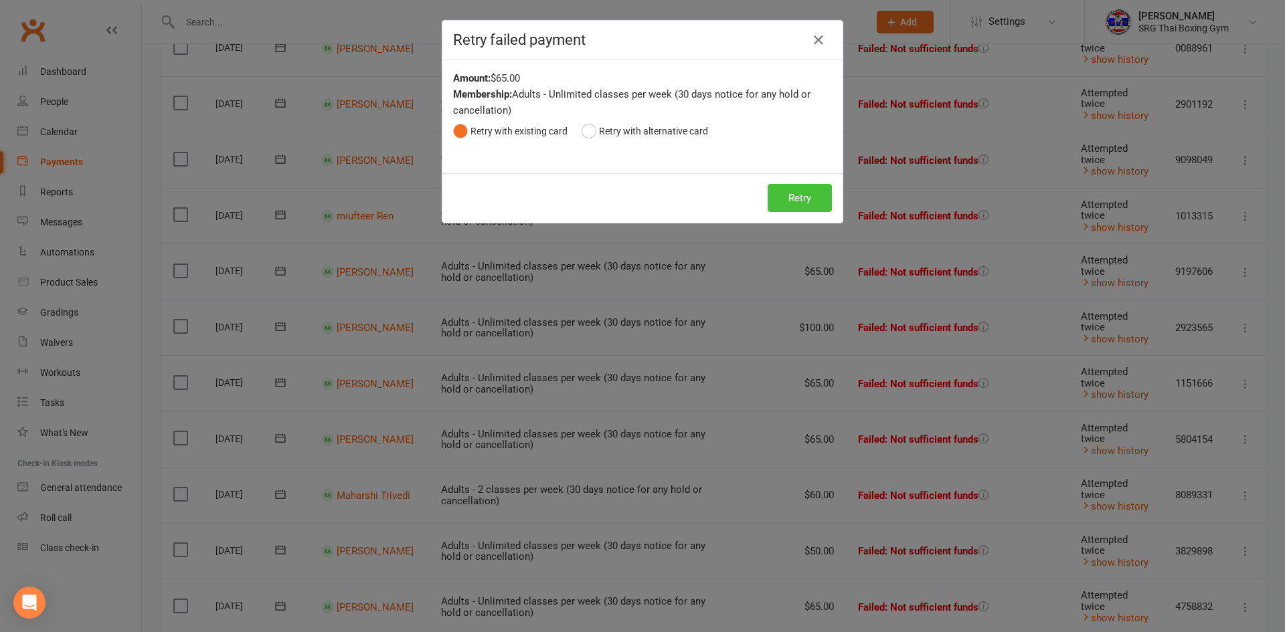
click at [784, 195] on button "Retry" at bounding box center [800, 198] width 64 height 28
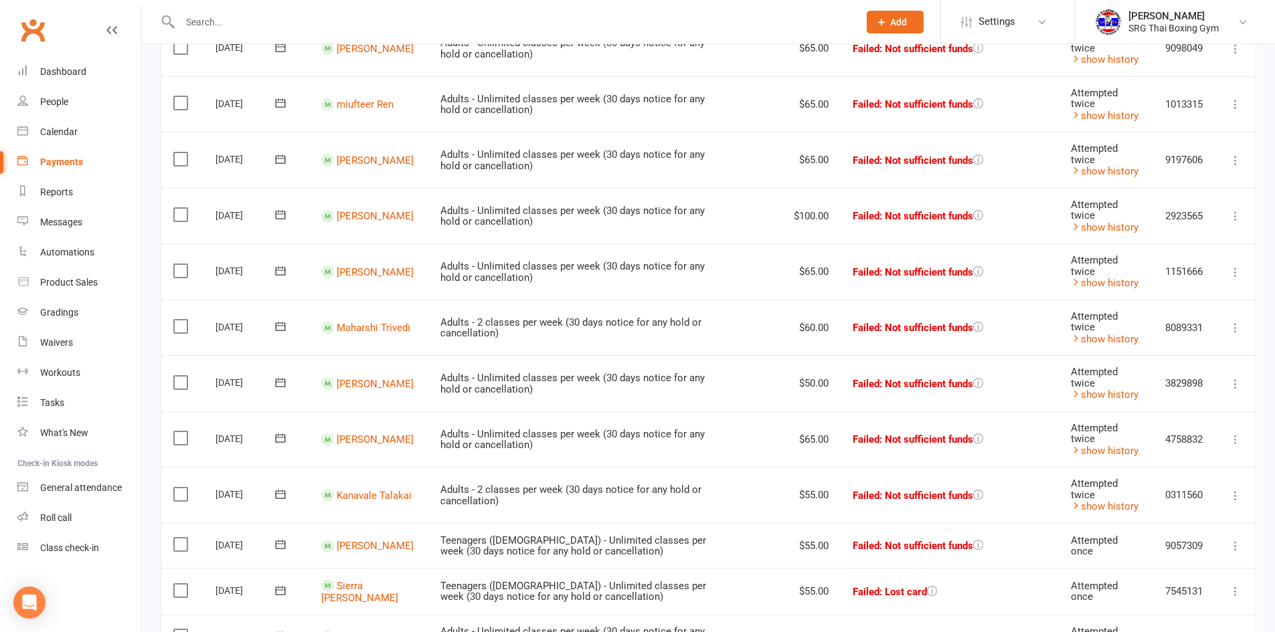
scroll to position [669, 0]
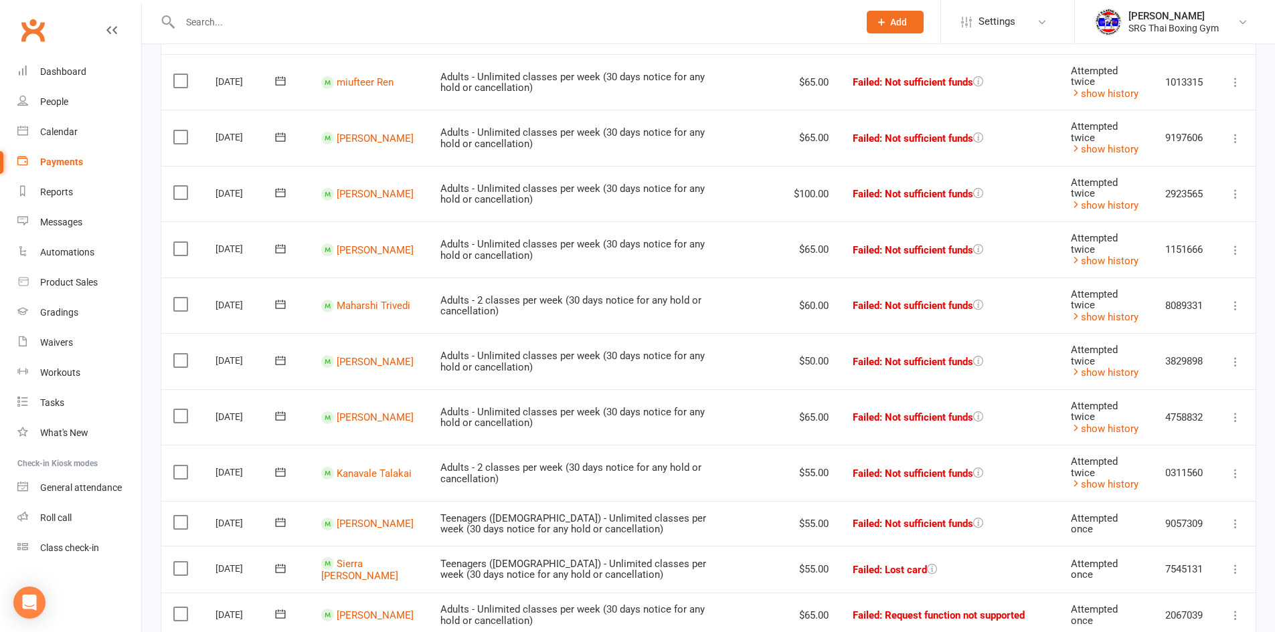
click at [1240, 414] on icon at bounding box center [1235, 417] width 13 height 13
click at [1155, 558] on link "Retry now" at bounding box center [1176, 550] width 133 height 27
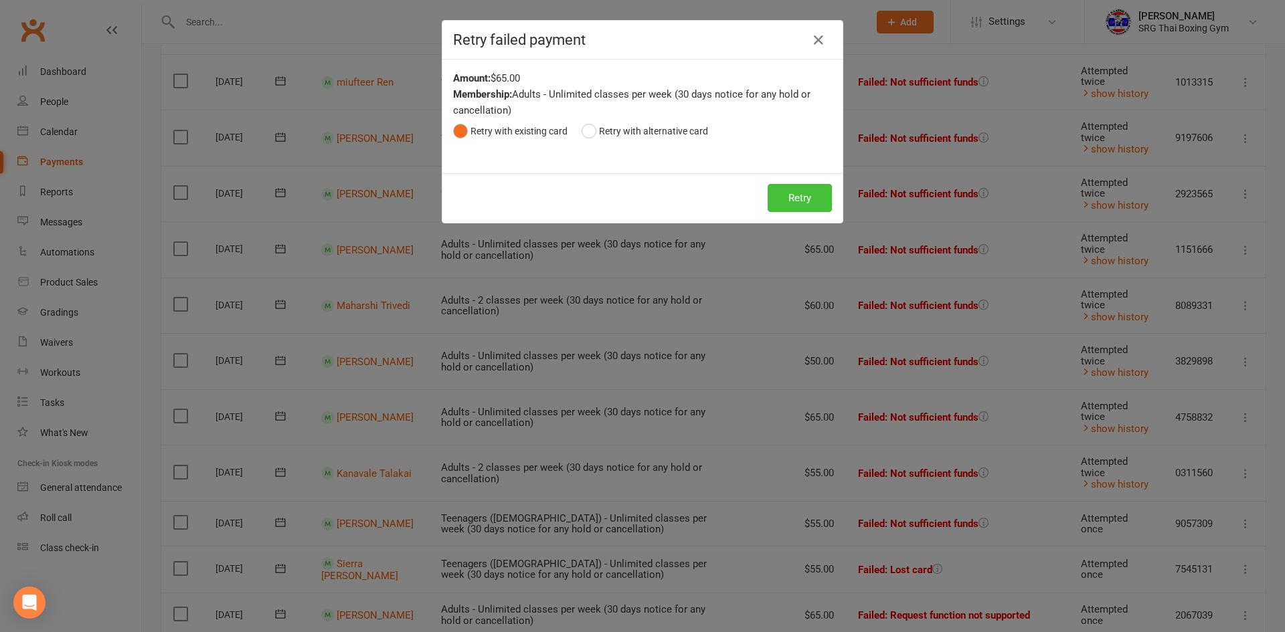
click at [794, 193] on button "Retry" at bounding box center [800, 198] width 64 height 28
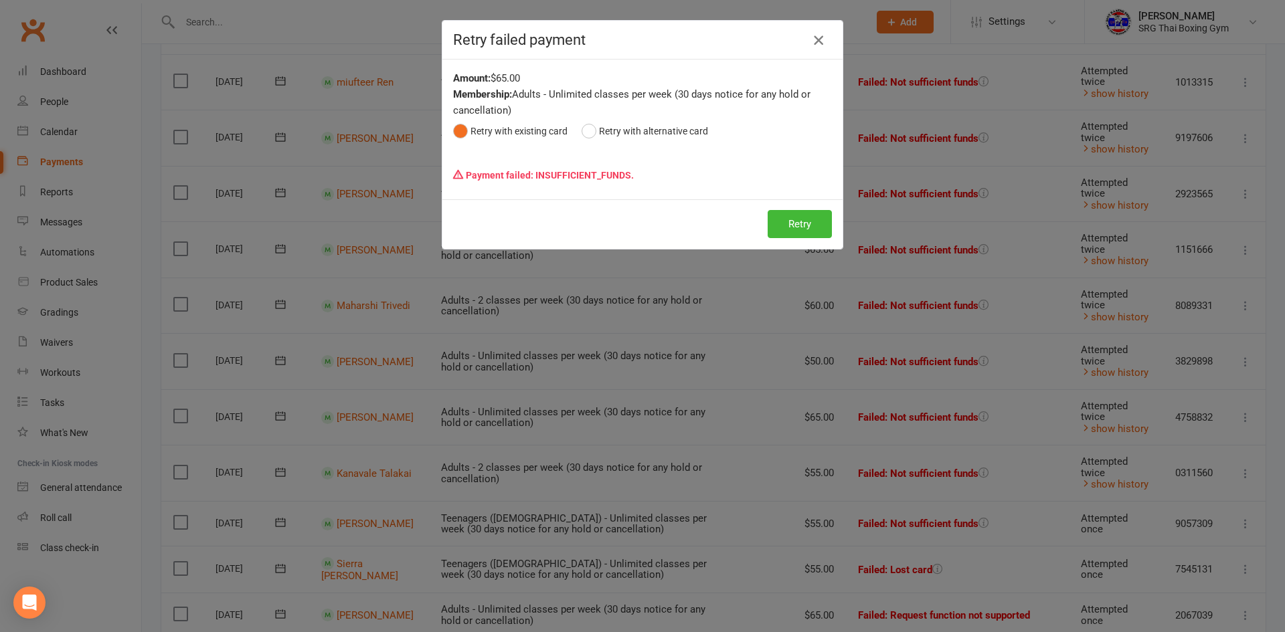
click at [810, 45] on icon "button" at bounding box center [818, 40] width 16 height 16
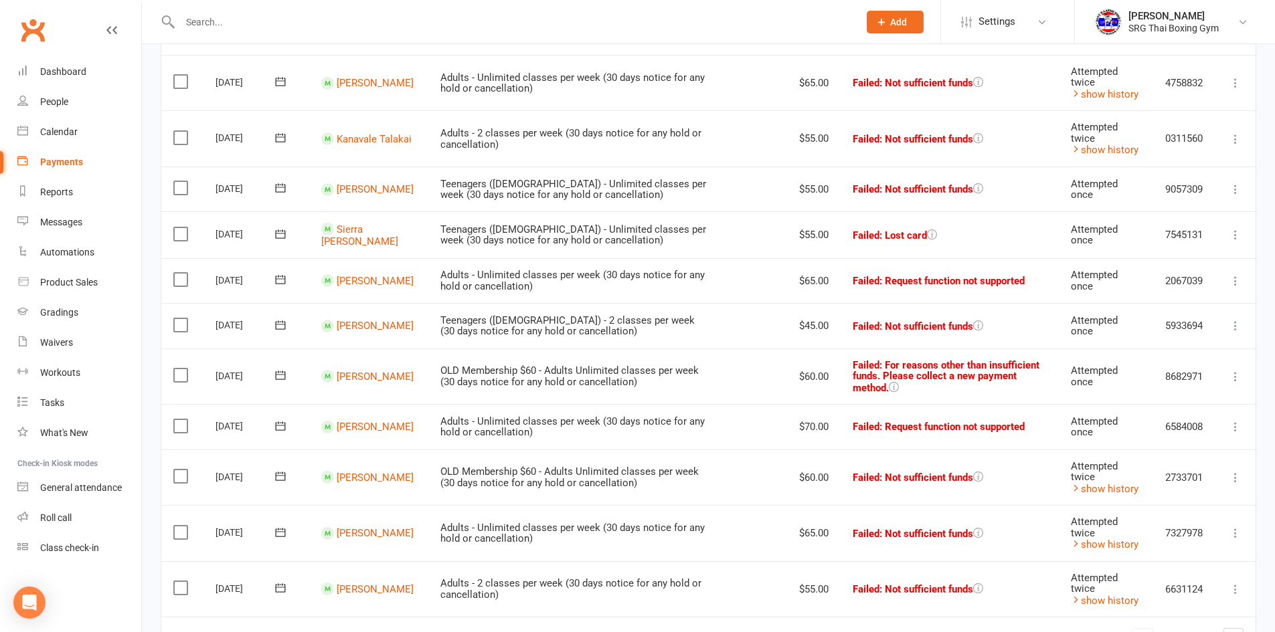
scroll to position [1071, 0]
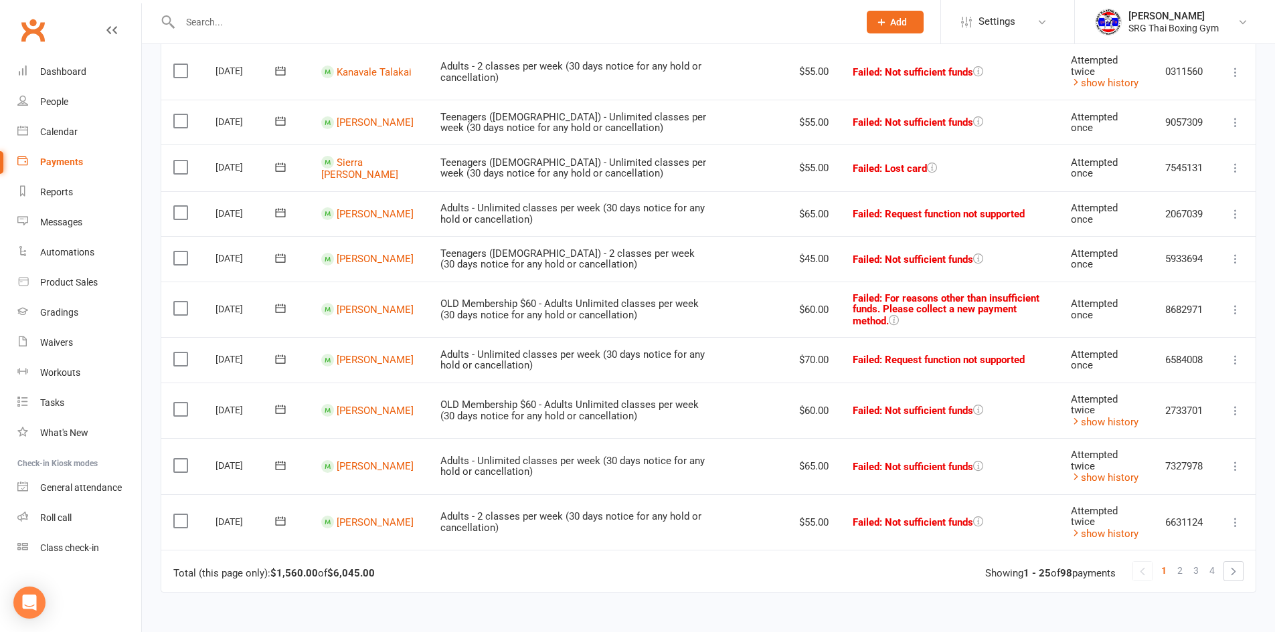
click at [1225, 519] on td "Mark as Paid (Cash) Mark as Paid (POS) Mark as Paid (Other) Skip Retry now More…" at bounding box center [1235, 523] width 40 height 56
click at [1231, 517] on icon at bounding box center [1235, 522] width 13 height 13
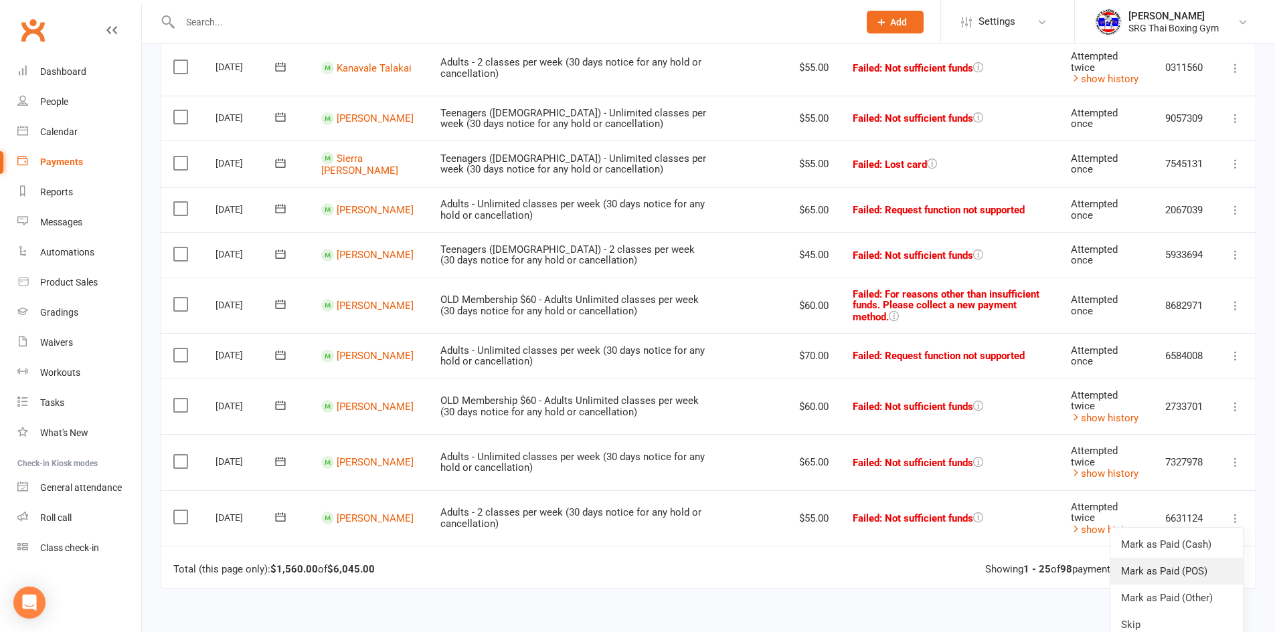
scroll to position [1138, 0]
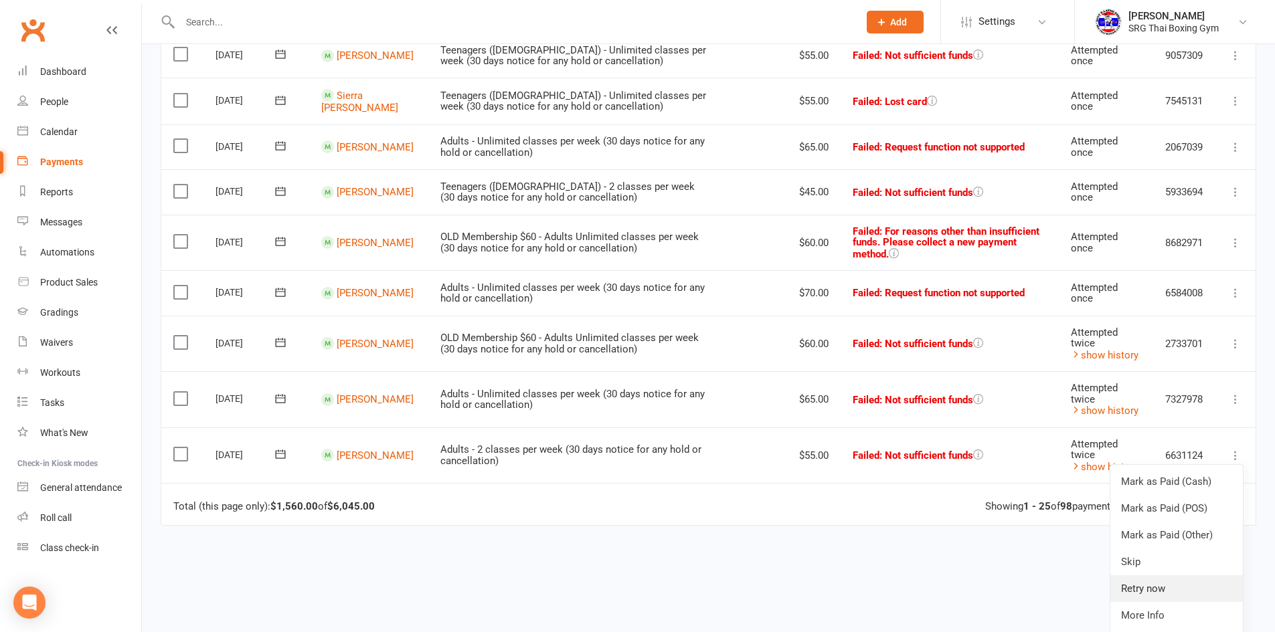
click at [1147, 578] on link "Retry now" at bounding box center [1176, 589] width 133 height 27
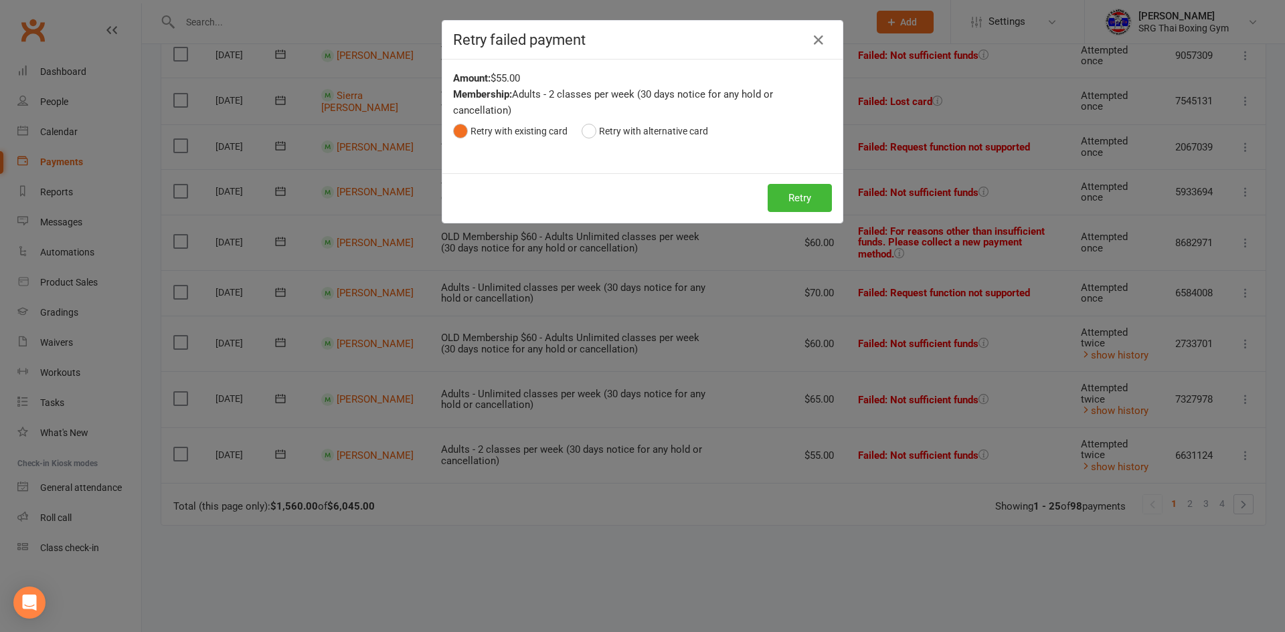
click at [793, 179] on div "Retry Retry" at bounding box center [642, 198] width 400 height 50
drag, startPoint x: 798, startPoint y: 205, endPoint x: 800, endPoint y: 215, distance: 10.2
click at [798, 206] on button "Retry" at bounding box center [800, 198] width 64 height 28
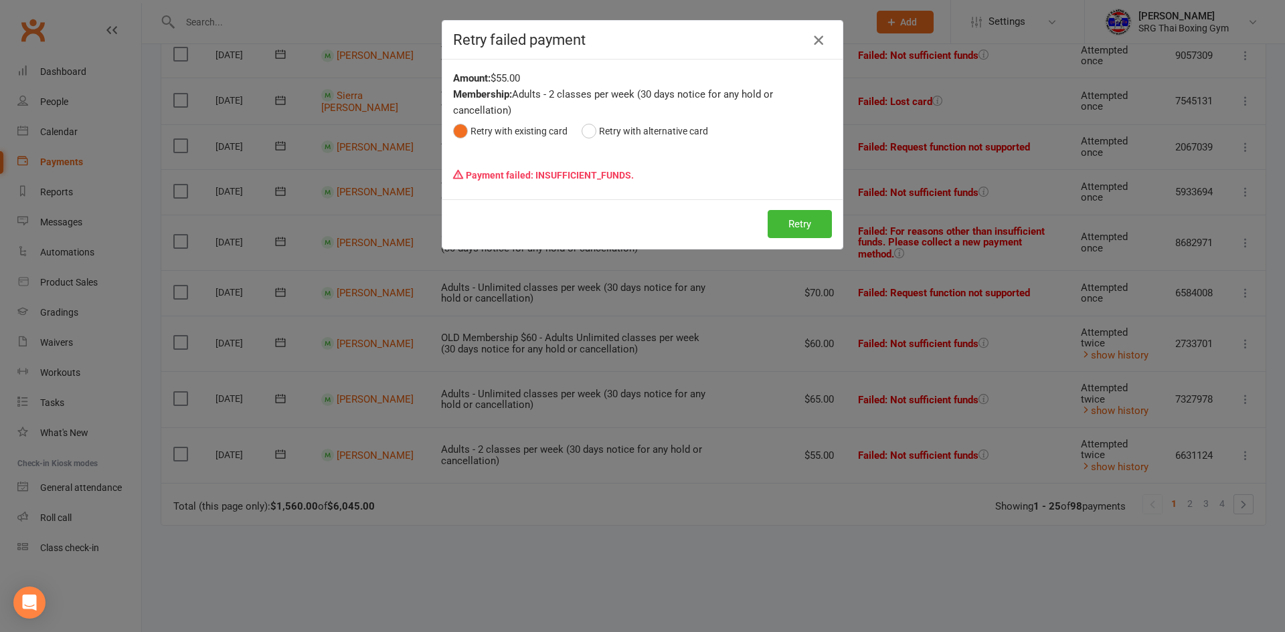
click at [810, 33] on icon "button" at bounding box center [818, 40] width 16 height 16
